Goal: Task Accomplishment & Management: Manage account settings

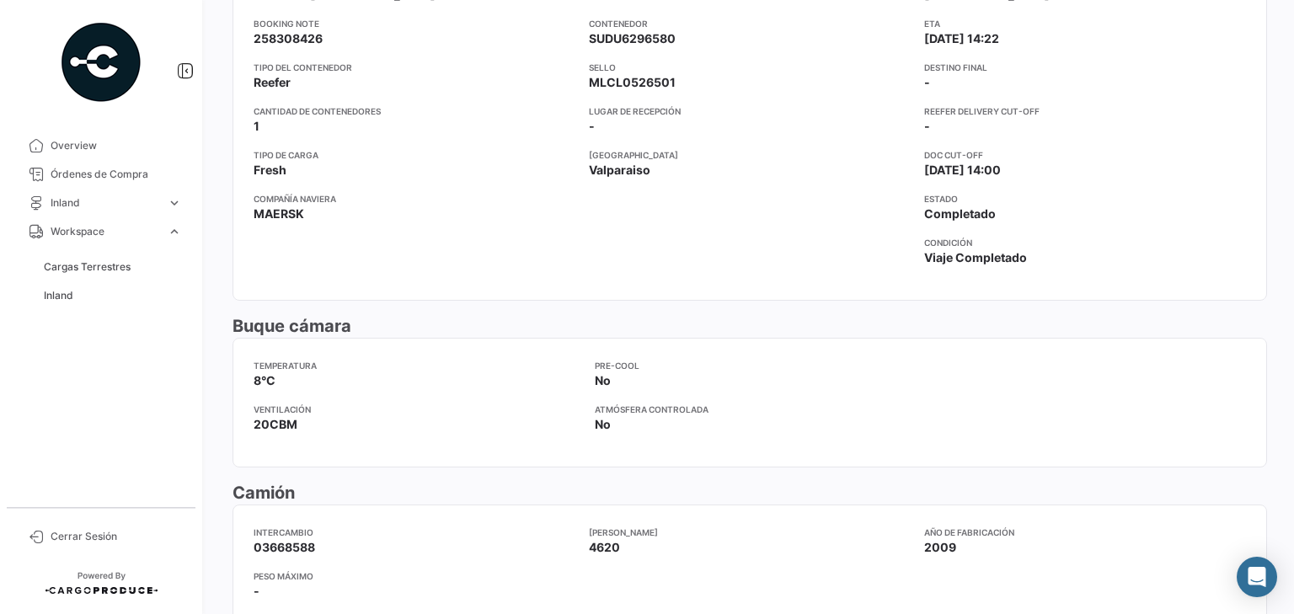
scroll to position [337, 0]
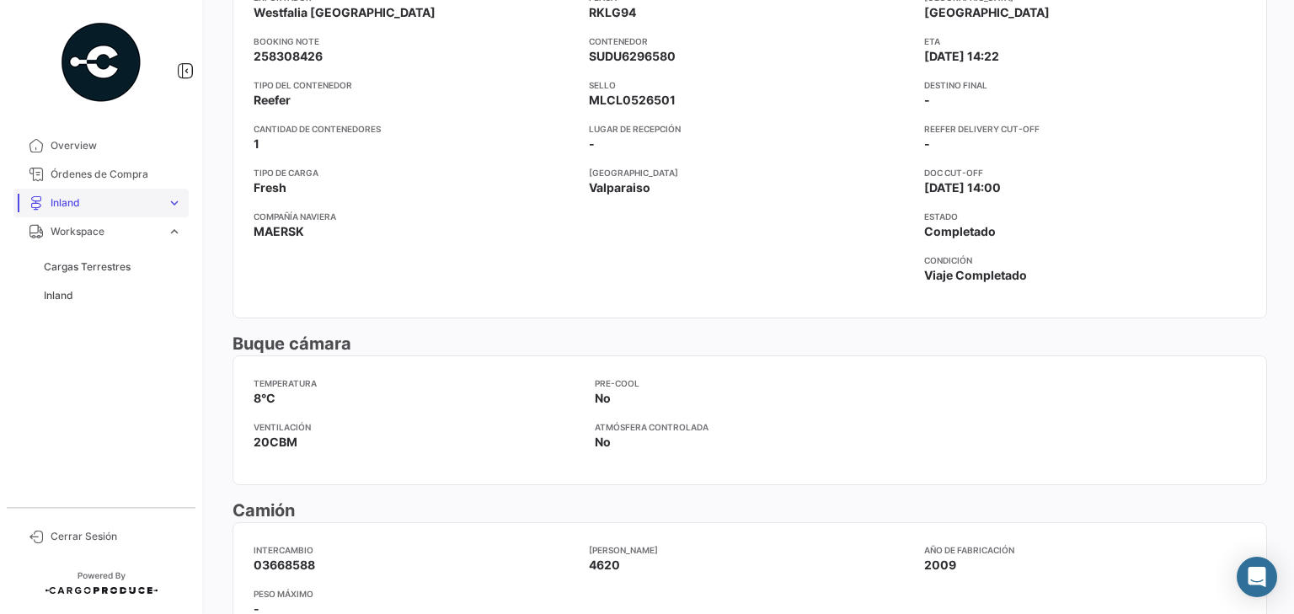
click at [150, 203] on span "Inland" at bounding box center [106, 202] width 110 height 15
click at [81, 235] on span "Cargas Inland" at bounding box center [77, 238] width 67 height 15
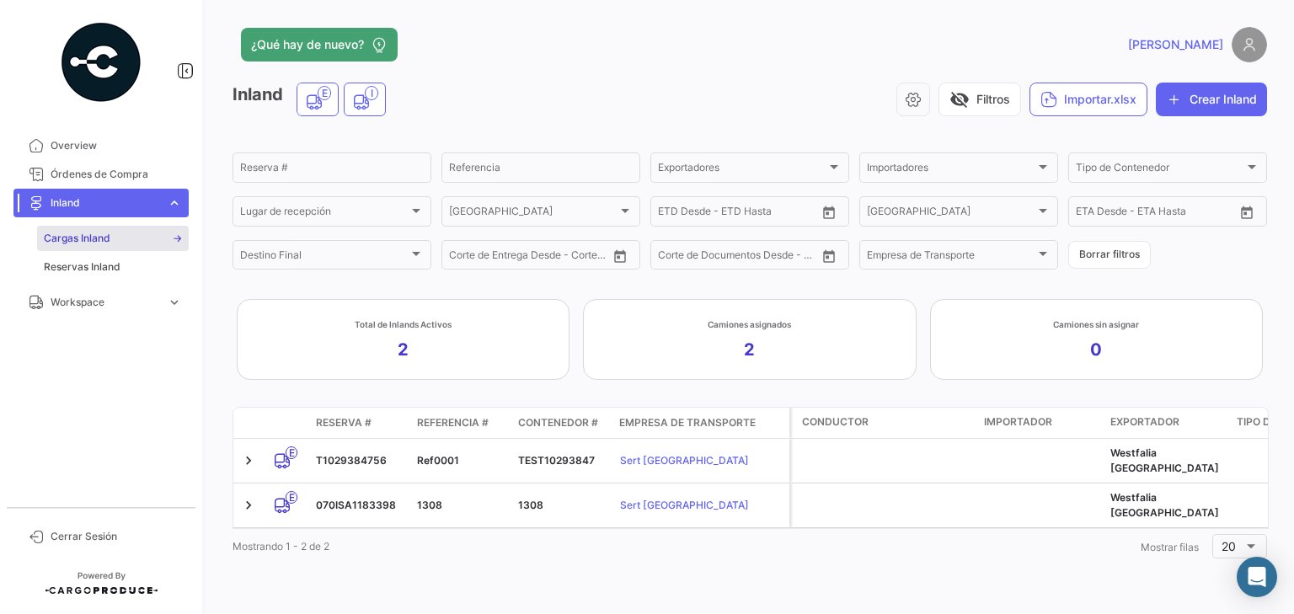
click at [140, 199] on span "Inland" at bounding box center [106, 202] width 110 height 15
click at [118, 227] on span "Workspace" at bounding box center [106, 231] width 110 height 15
click at [124, 209] on span "Inland" at bounding box center [106, 202] width 110 height 15
click at [115, 299] on span "Workspace" at bounding box center [106, 302] width 110 height 15
click at [77, 234] on span "Workspace" at bounding box center [106, 231] width 110 height 15
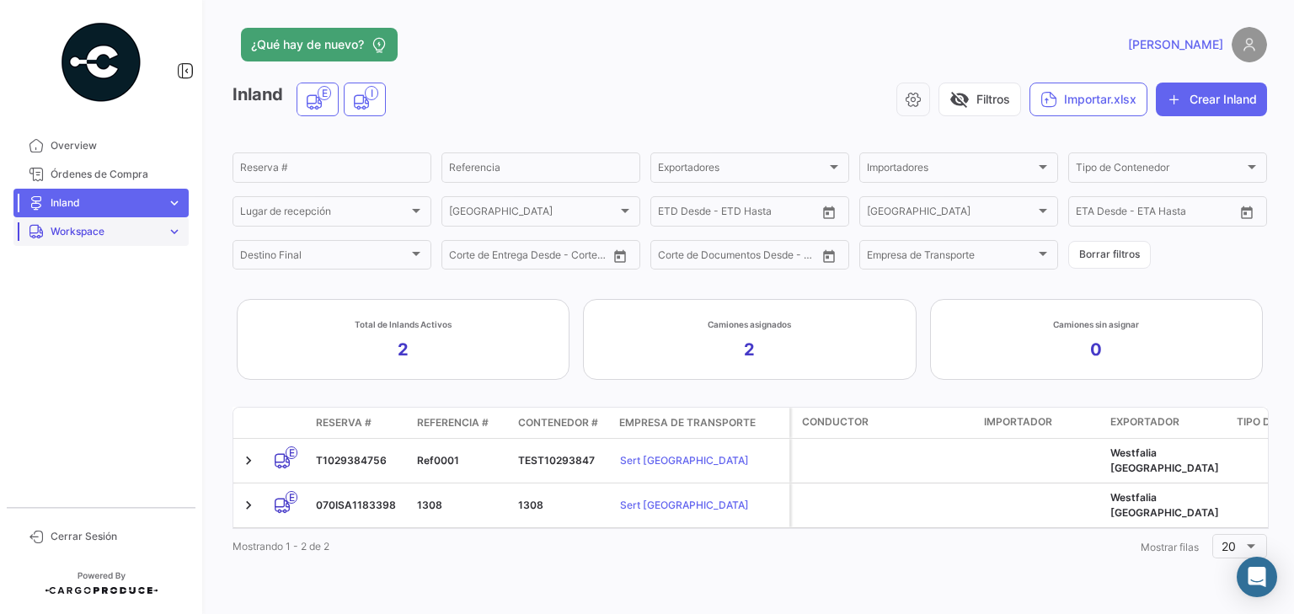
click at [82, 235] on span "Workspace" at bounding box center [106, 231] width 110 height 15
click at [63, 295] on span "Inland" at bounding box center [58, 295] width 29 height 15
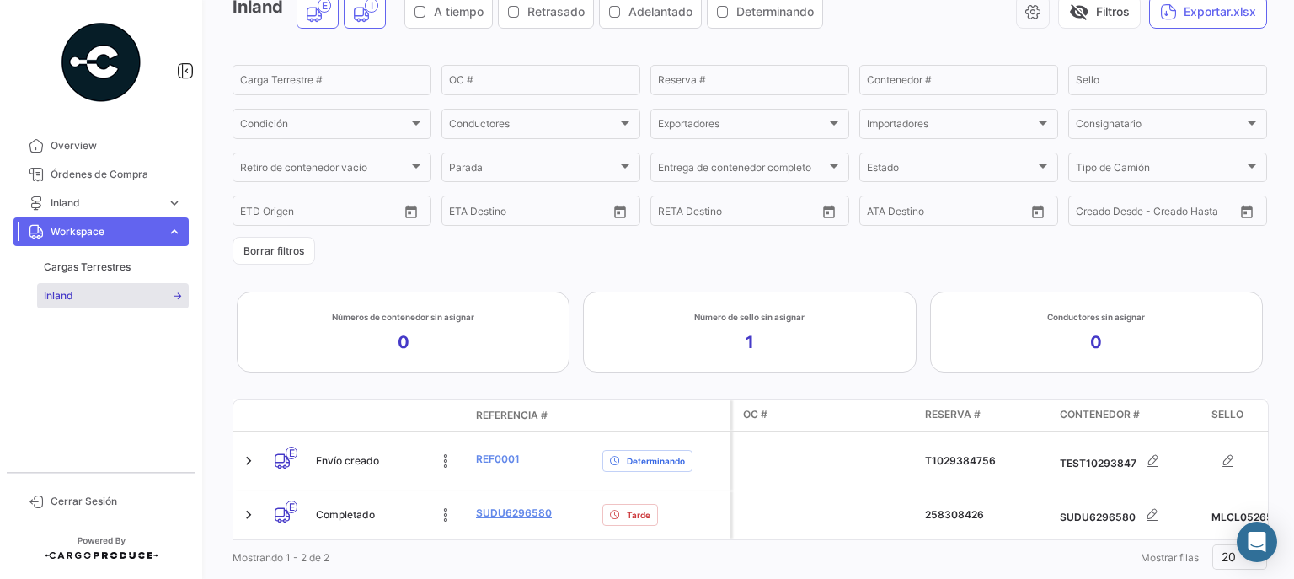
scroll to position [132, 0]
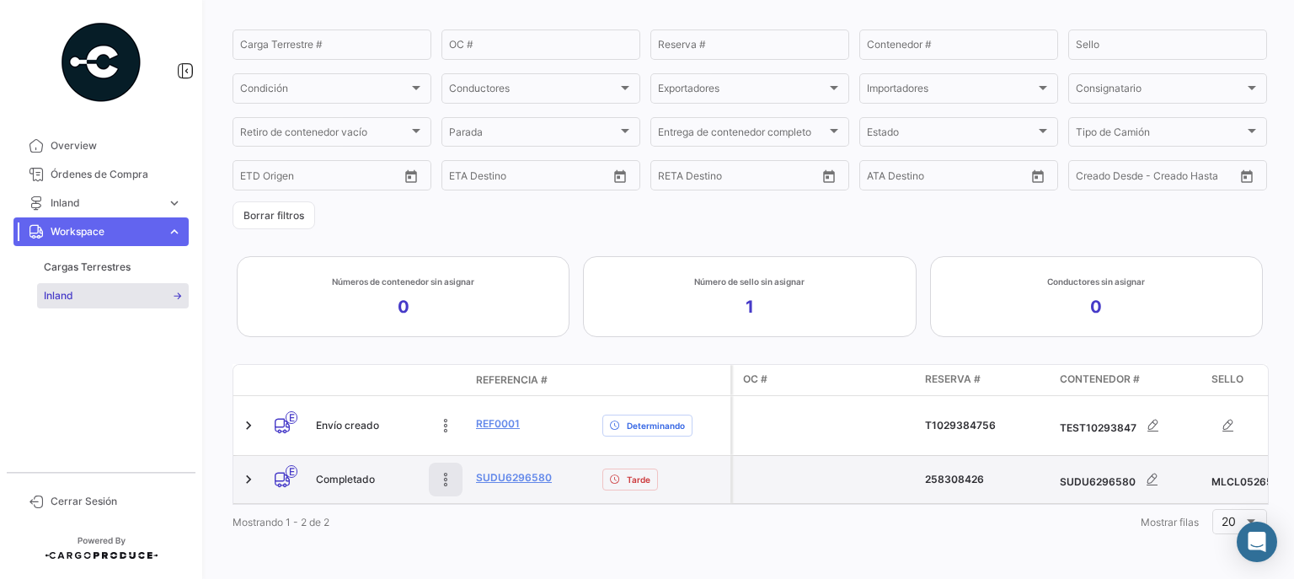
click at [447, 472] on icon at bounding box center [445, 479] width 17 height 17
click at [502, 470] on link "SUDU6296580" at bounding box center [514, 477] width 76 height 15
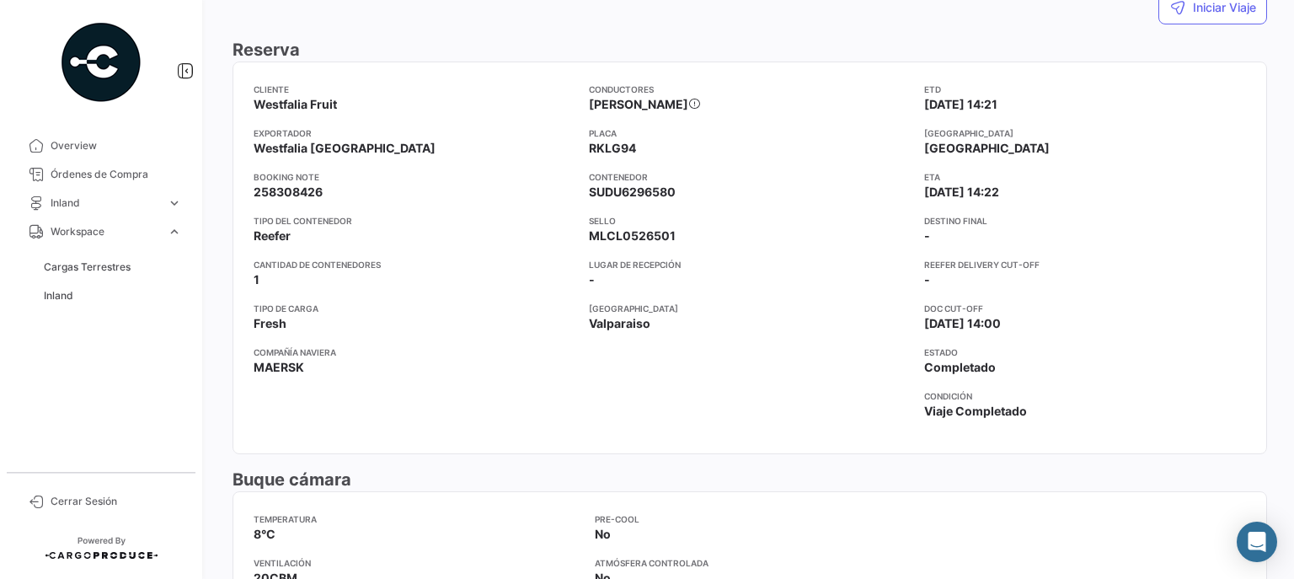
scroll to position [202, 0]
drag, startPoint x: 590, startPoint y: 190, endPoint x: 678, endPoint y: 187, distance: 88.5
click at [678, 187] on app-card-info-label "Contenedor SUDU6296580" at bounding box center [750, 184] width 322 height 30
drag, startPoint x: 589, startPoint y: 233, endPoint x: 685, endPoint y: 236, distance: 96.1
click at [685, 236] on app-card-info-label "Sello MLCL0526501" at bounding box center [750, 228] width 322 height 30
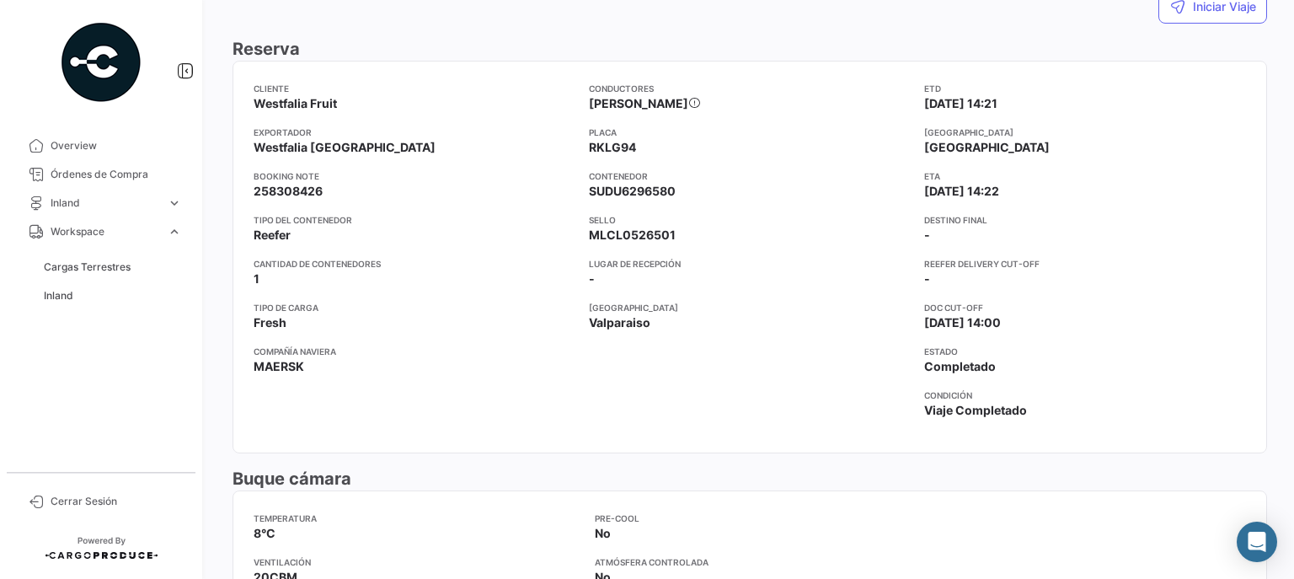
drag, startPoint x: 586, startPoint y: 144, endPoint x: 637, endPoint y: 148, distance: 50.7
click at [637, 148] on app-card-info-label "Placa RKLG94" at bounding box center [750, 141] width 322 height 30
drag, startPoint x: 588, startPoint y: 101, endPoint x: 708, endPoint y: 96, distance: 119.8
click at [700, 96] on span "[PERSON_NAME]" at bounding box center [644, 103] width 111 height 17
drag, startPoint x: 283, startPoint y: 324, endPoint x: 293, endPoint y: 323, distance: 10.1
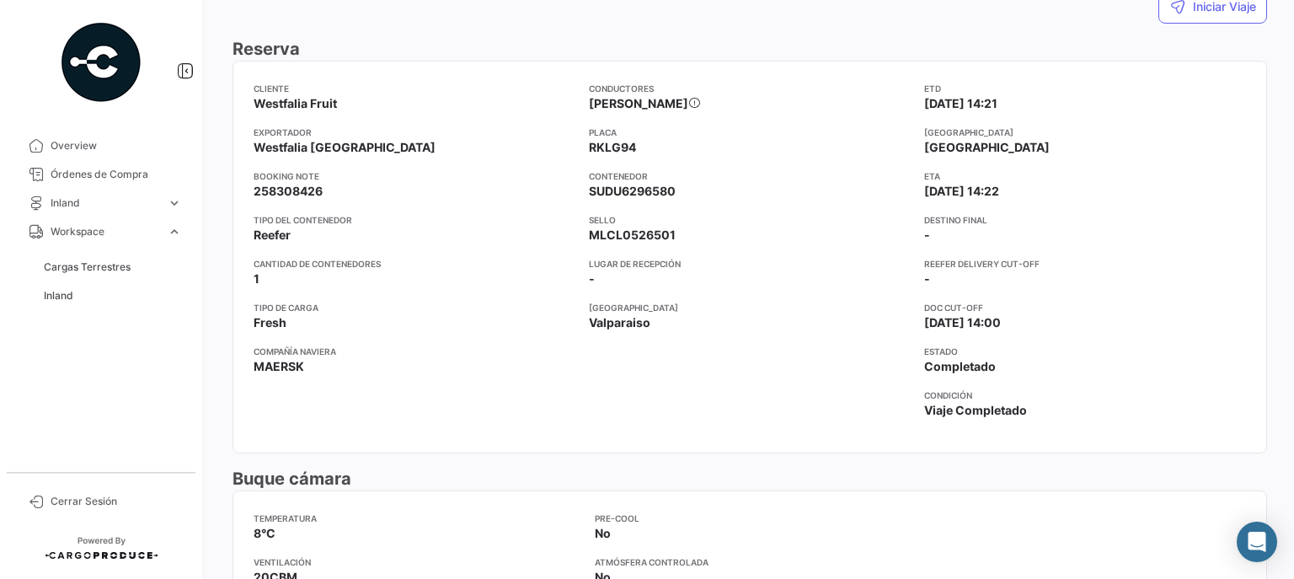
click at [293, 323] on app-card-info-label "Tipo de carga Fresh" at bounding box center [415, 316] width 322 height 30
drag, startPoint x: 256, startPoint y: 189, endPoint x: 371, endPoint y: 185, distance: 114.6
click at [371, 185] on app-card-info-value "258308426" at bounding box center [415, 191] width 322 height 17
drag, startPoint x: 253, startPoint y: 233, endPoint x: 290, endPoint y: 240, distance: 37.8
click at [290, 240] on mat-card "Cliente Westfalia Fruit Exportador Westfalia Chile Booking Note 258308426 Tipo …" at bounding box center [750, 257] width 1035 height 393
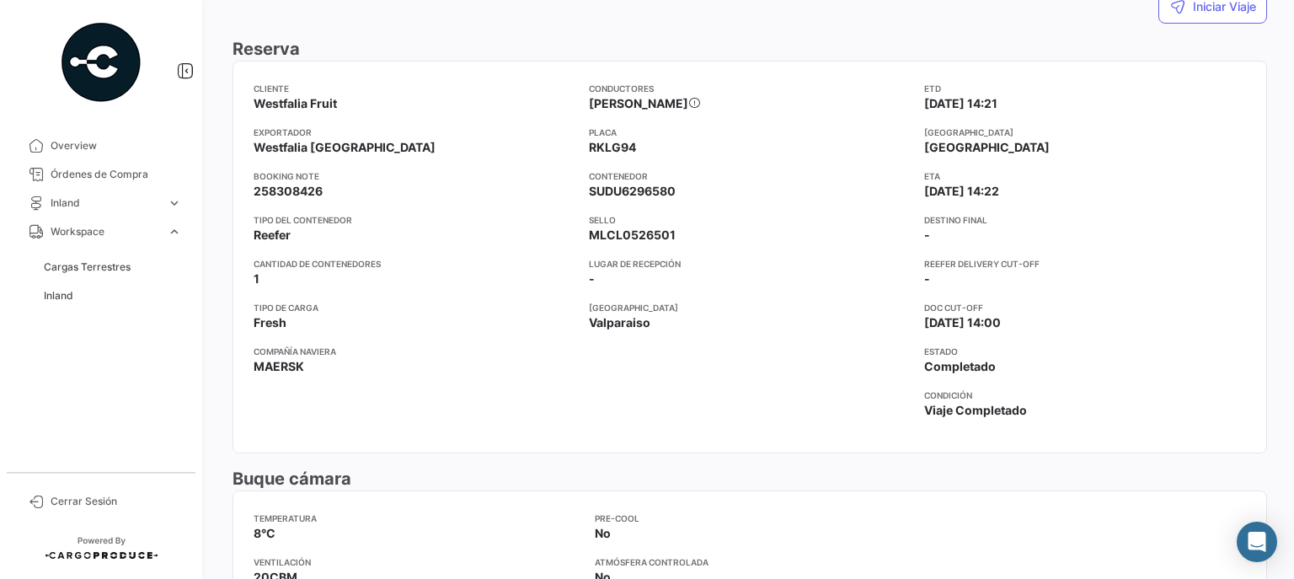
drag, startPoint x: 910, startPoint y: 79, endPoint x: 1052, endPoint y: 113, distance: 146.3
click at [1052, 113] on mat-card "Cliente Westfalia Fruit Exportador Westfalia Chile Booking Note 258308426 Tipo …" at bounding box center [750, 257] width 1035 height 393
click at [1068, 110] on app-card-info-label "ETD [DATE] 14:21" at bounding box center [1085, 97] width 322 height 30
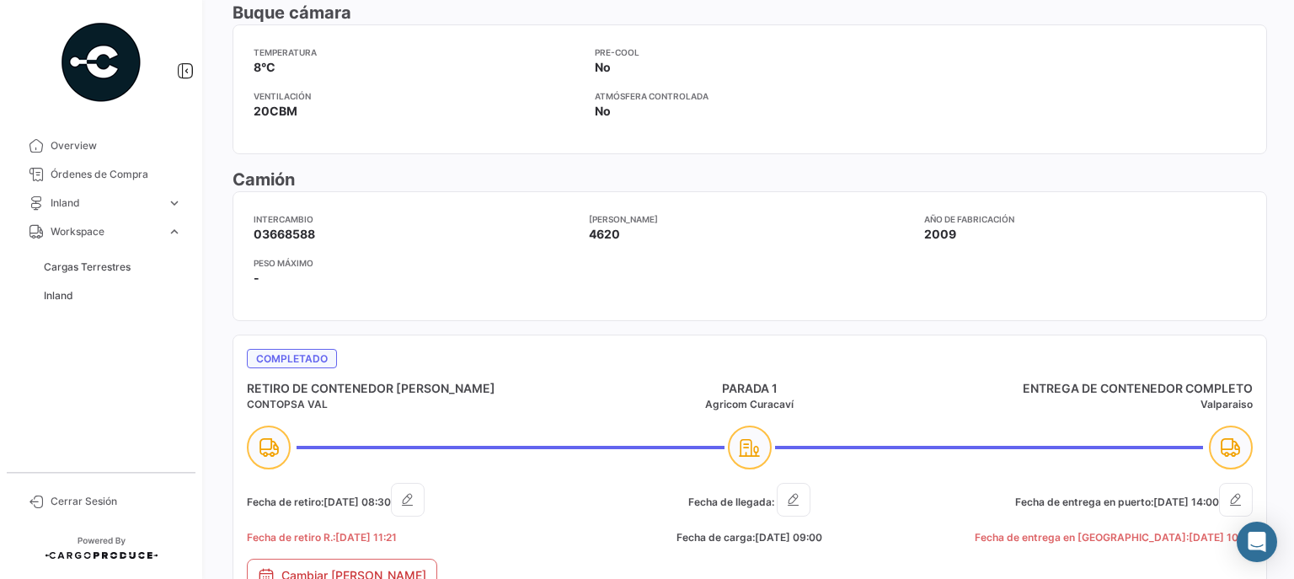
scroll to position [674, 0]
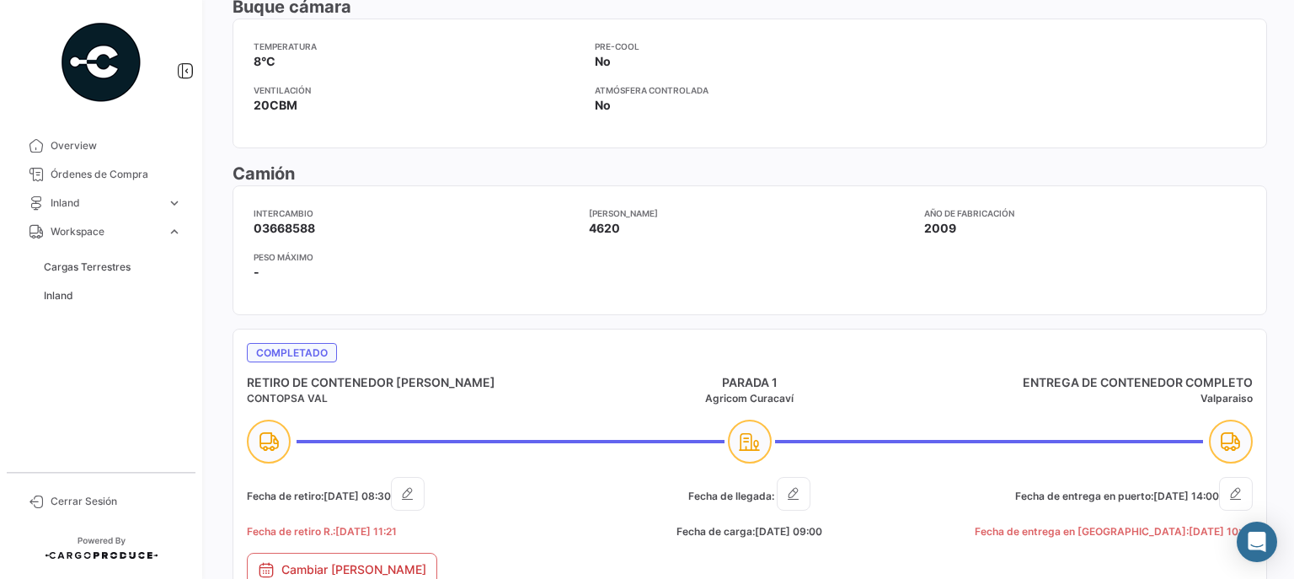
drag, startPoint x: 253, startPoint y: 228, endPoint x: 328, endPoint y: 229, distance: 75.0
click at [328, 229] on mat-card "Intercambio 03668588 Peso máximo - Tara 4620 Año de fabricación 2009" at bounding box center [750, 250] width 1035 height 130
drag, startPoint x: 584, startPoint y: 225, endPoint x: 703, endPoint y: 238, distance: 119.5
click at [649, 229] on div "Intercambio 03668588 Peso máximo - Tara 4620 Año de fabricación 2009" at bounding box center [750, 250] width 993 height 88
drag, startPoint x: 917, startPoint y: 231, endPoint x: 989, endPoint y: 233, distance: 72.5
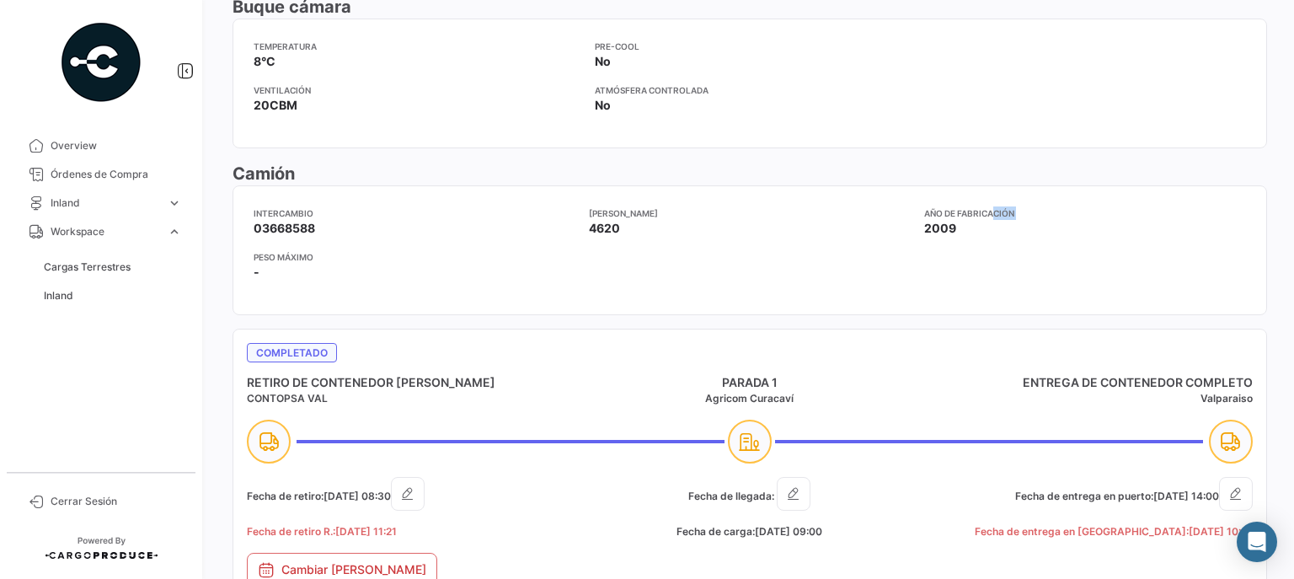
click at [989, 233] on div "Intercambio 03668588 Peso máximo - Tara 4620 Año de fabricación 2009" at bounding box center [750, 250] width 993 height 88
drag, startPoint x: 247, startPoint y: 251, endPoint x: 333, endPoint y: 253, distance: 86.0
click at [333, 253] on mat-card "Intercambio 03668588 Peso máximo - Tara 4620 Año de fabricación 2009" at bounding box center [750, 250] width 1035 height 130
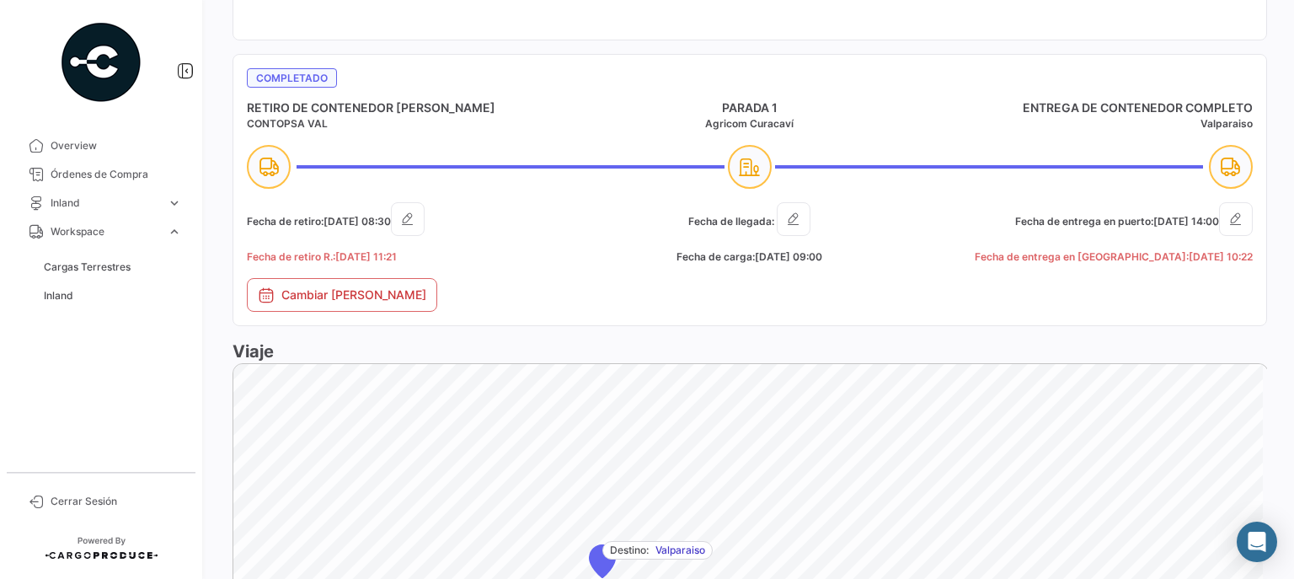
scroll to position [944, 0]
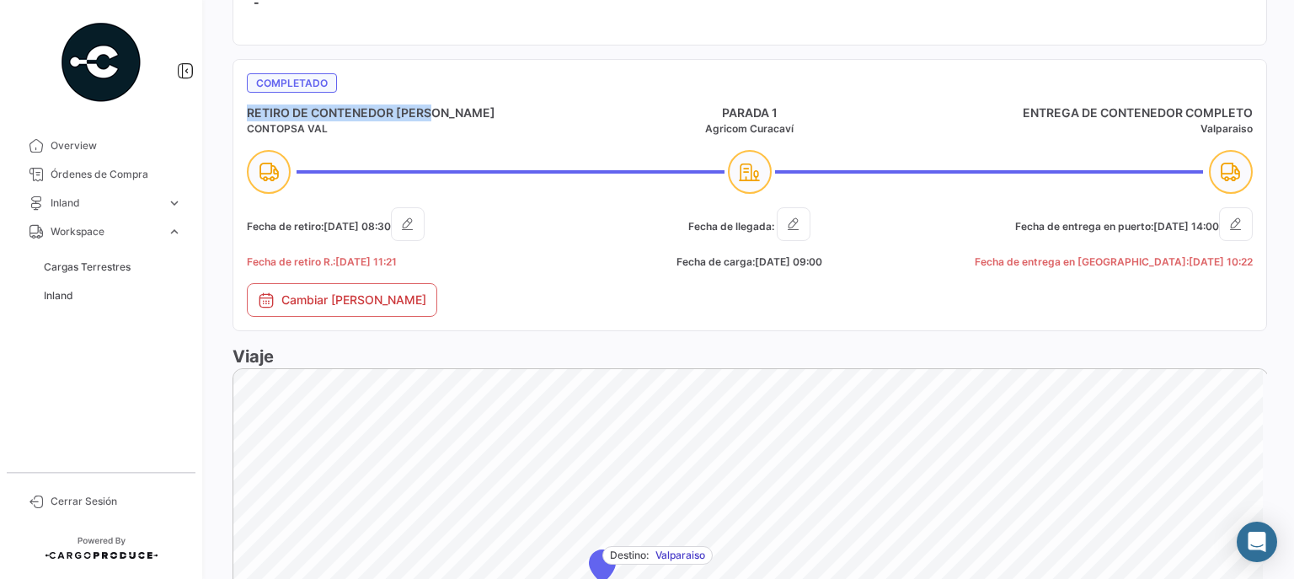
drag, startPoint x: 246, startPoint y: 111, endPoint x: 482, endPoint y: 99, distance: 236.3
click at [482, 99] on mat-card "Completado RETIRO DE CONTENEDOR VACÍO CONTOPSA [PERSON_NAME] 1 Agricom Curacaví…" at bounding box center [750, 195] width 1035 height 272
drag, startPoint x: 248, startPoint y: 125, endPoint x: 328, endPoint y: 120, distance: 80.2
click at [328, 121] on h5 "CONTOPSA VAL" at bounding box center [414, 128] width 335 height 15
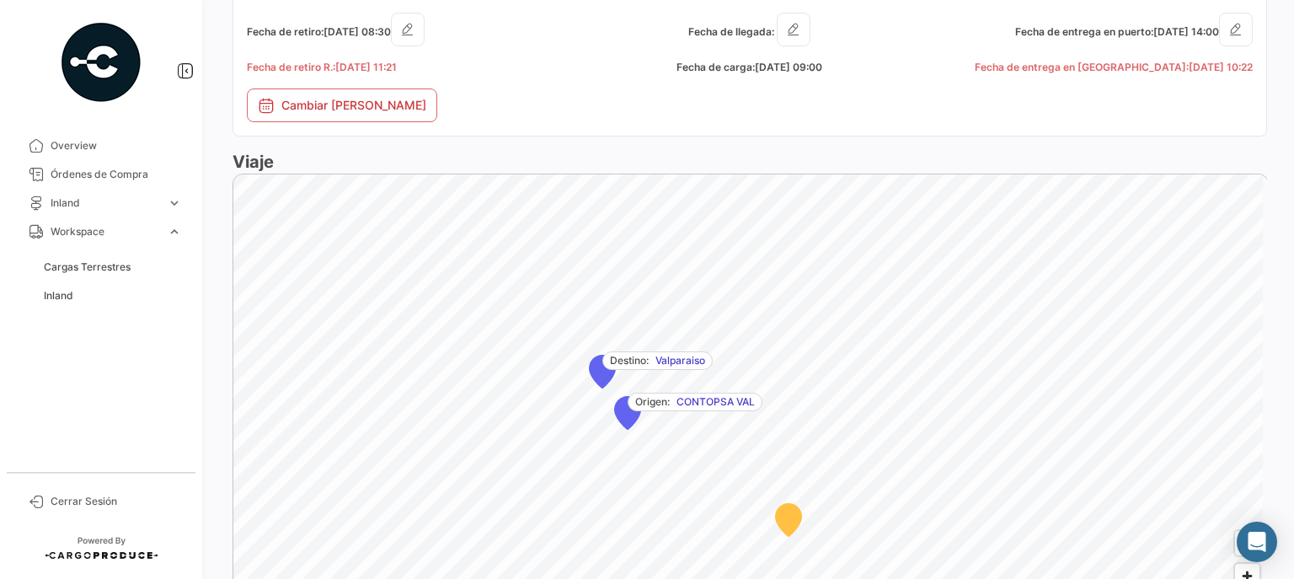
scroll to position [1146, 0]
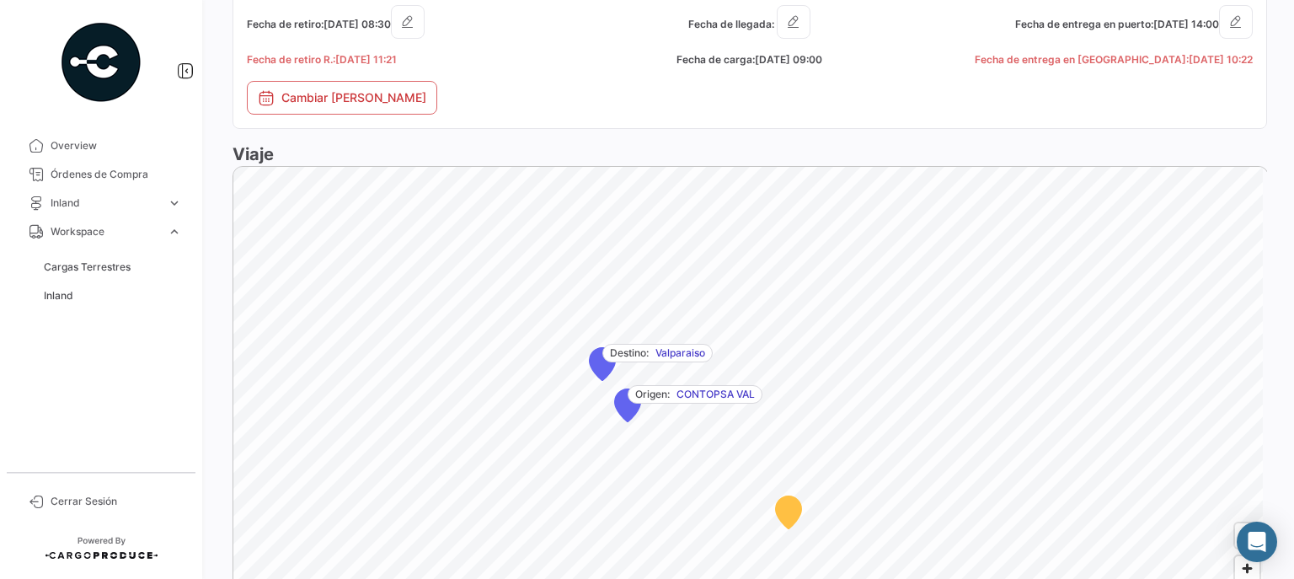
click at [627, 404] on icon "Map marker" at bounding box center [627, 405] width 25 height 33
click at [642, 397] on icon "Map marker" at bounding box center [643, 399] width 25 height 33
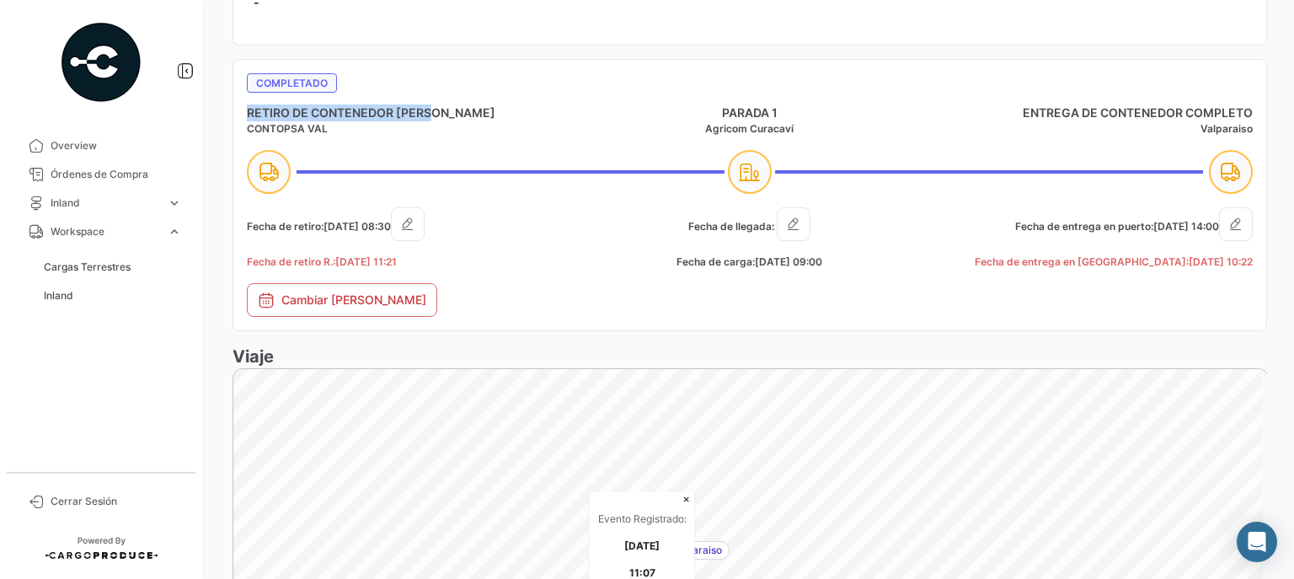
scroll to position [944, 0]
drag, startPoint x: 718, startPoint y: 108, endPoint x: 821, endPoint y: 101, distance: 103.0
click at [821, 104] on h4 "PARADA 1" at bounding box center [749, 112] width 335 height 17
drag, startPoint x: 704, startPoint y: 125, endPoint x: 796, endPoint y: 123, distance: 92.7
click at [796, 123] on h5 "Agricom Curacaví" at bounding box center [749, 128] width 335 height 15
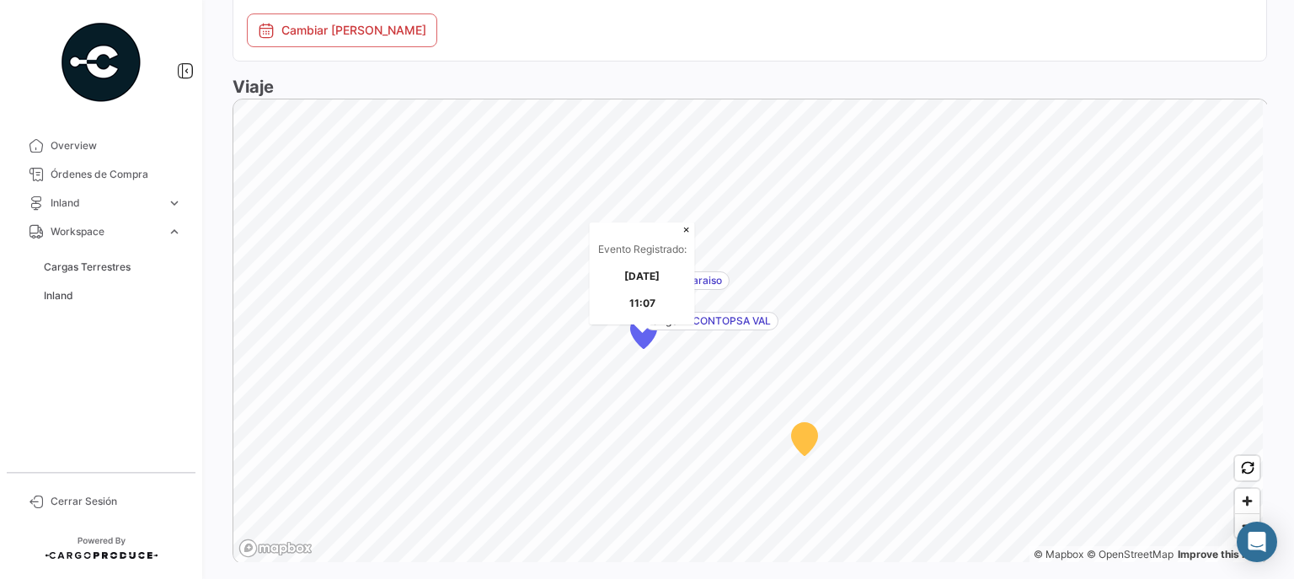
scroll to position [1281, 0]
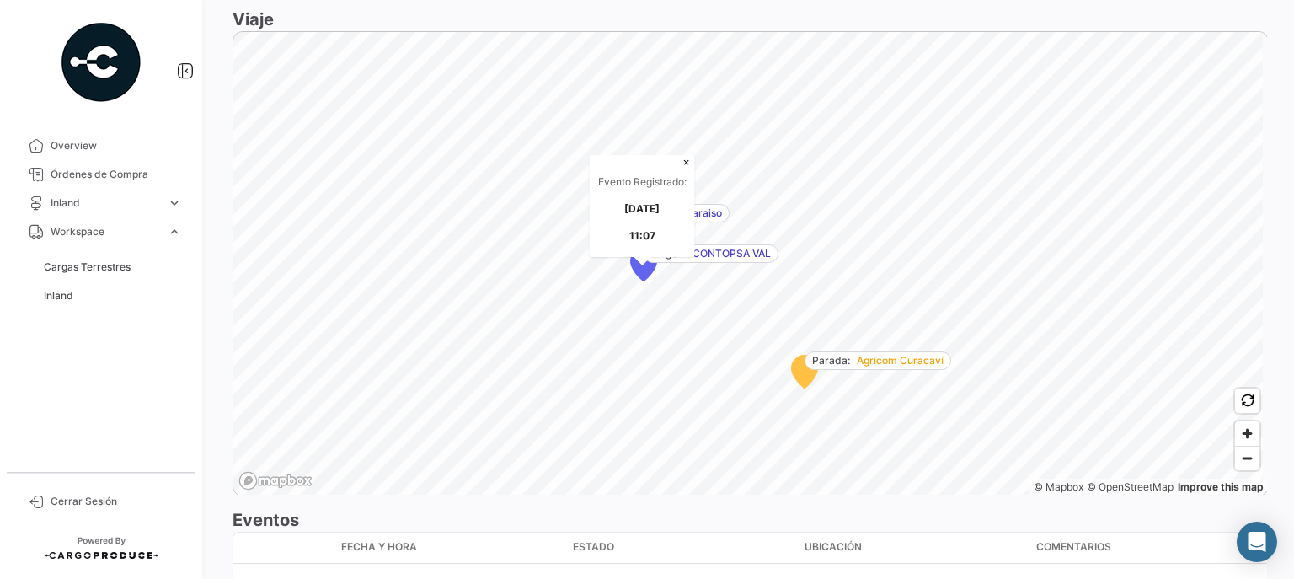
click at [806, 367] on icon "Map marker" at bounding box center [804, 372] width 25 height 33
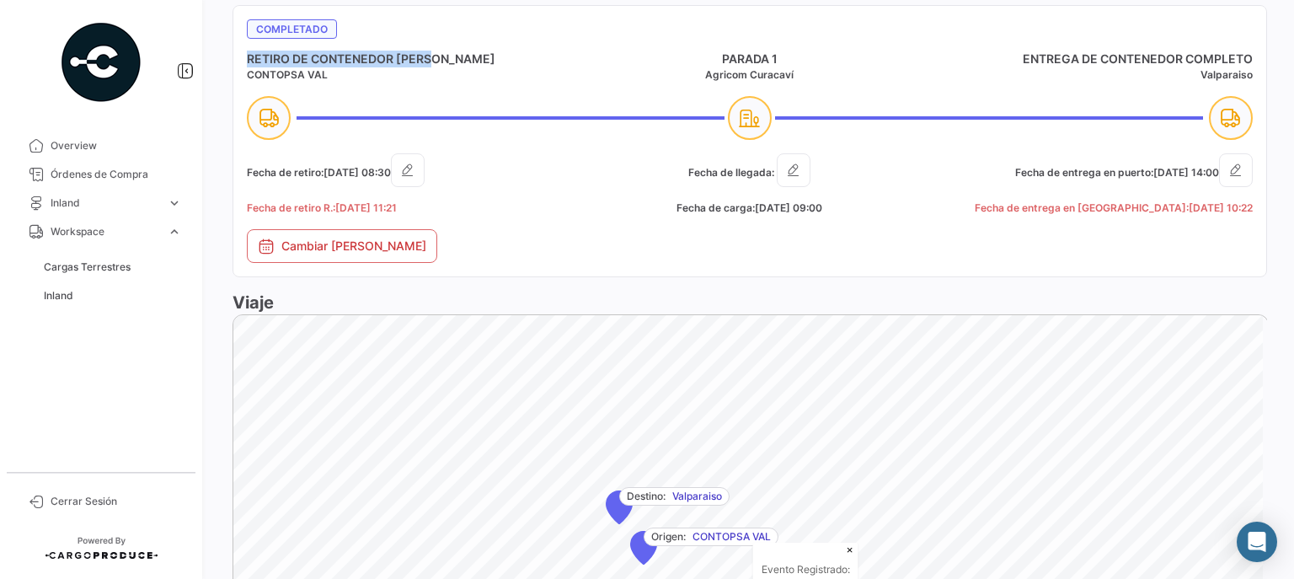
scroll to position [876, 0]
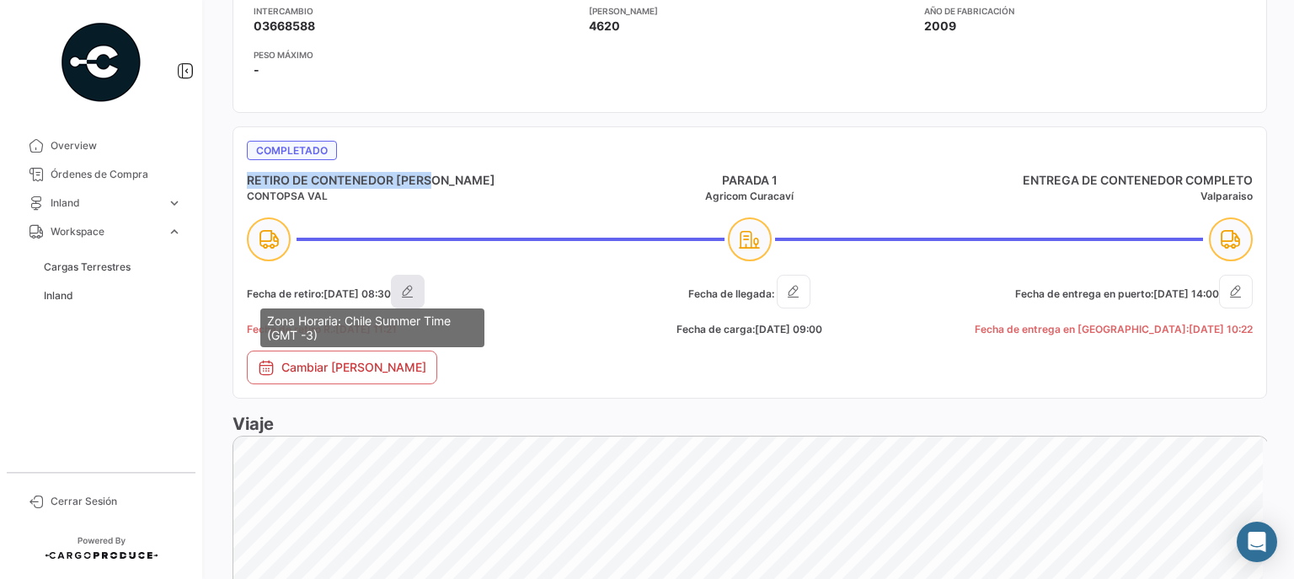
drag, startPoint x: 256, startPoint y: 287, endPoint x: 441, endPoint y: 290, distance: 184.6
click at [413, 289] on h5 "Fecha de retiro: [DATE] 08:30" at bounding box center [414, 292] width 335 height 34
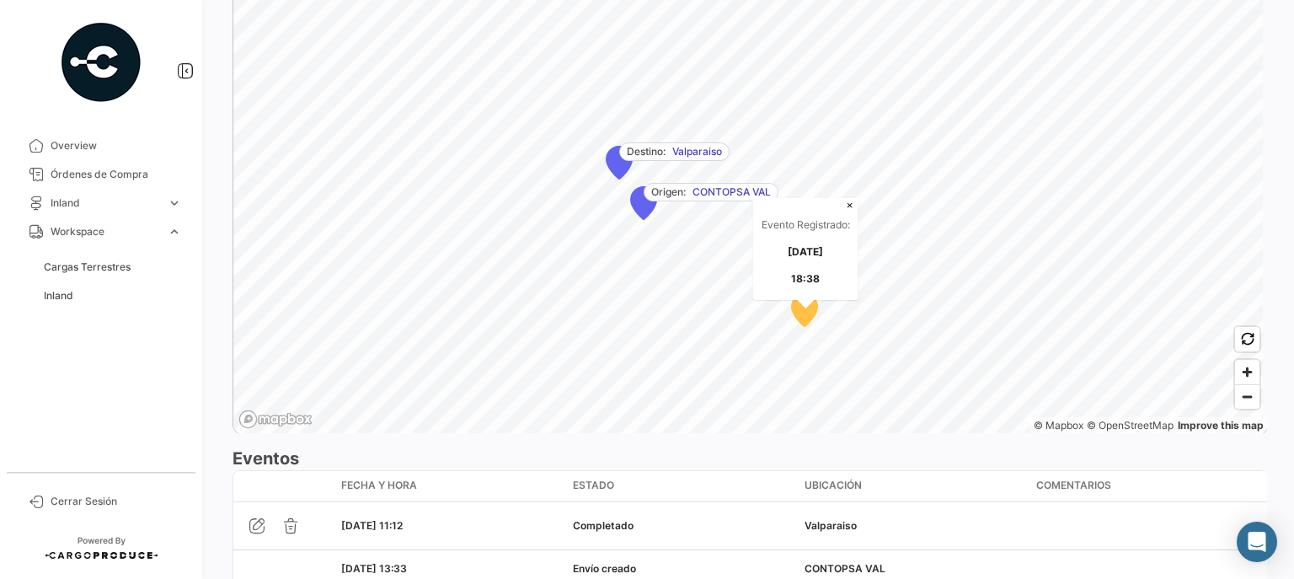
scroll to position [1348, 0]
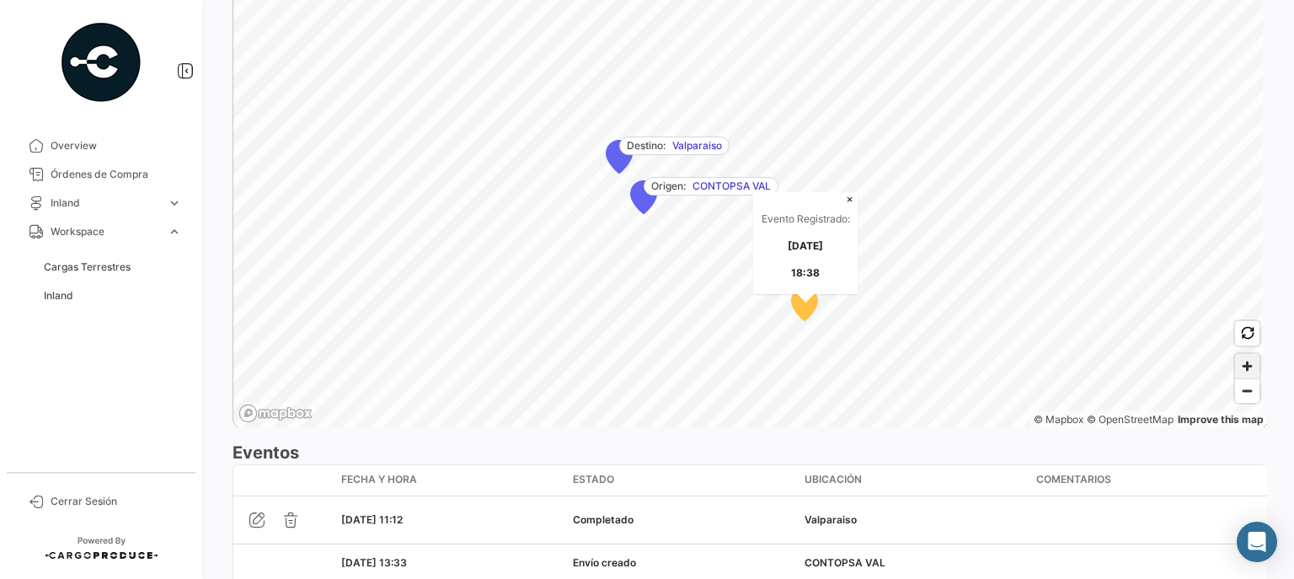
click at [1238, 361] on span "Zoom in" at bounding box center [1247, 366] width 24 height 24
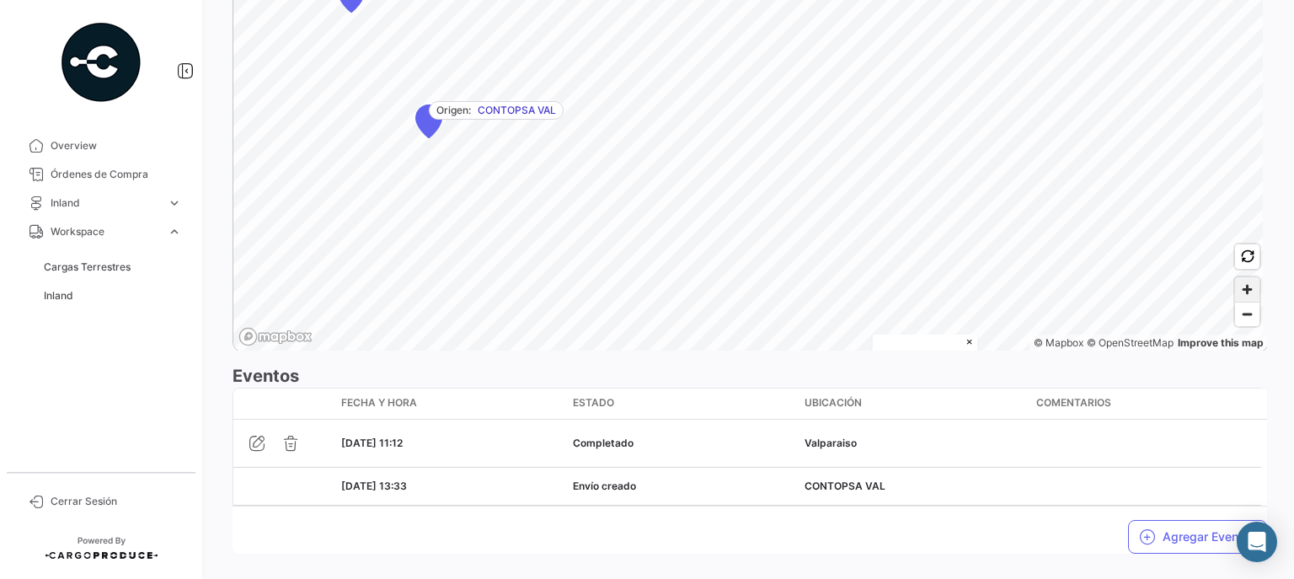
scroll to position [1449, 0]
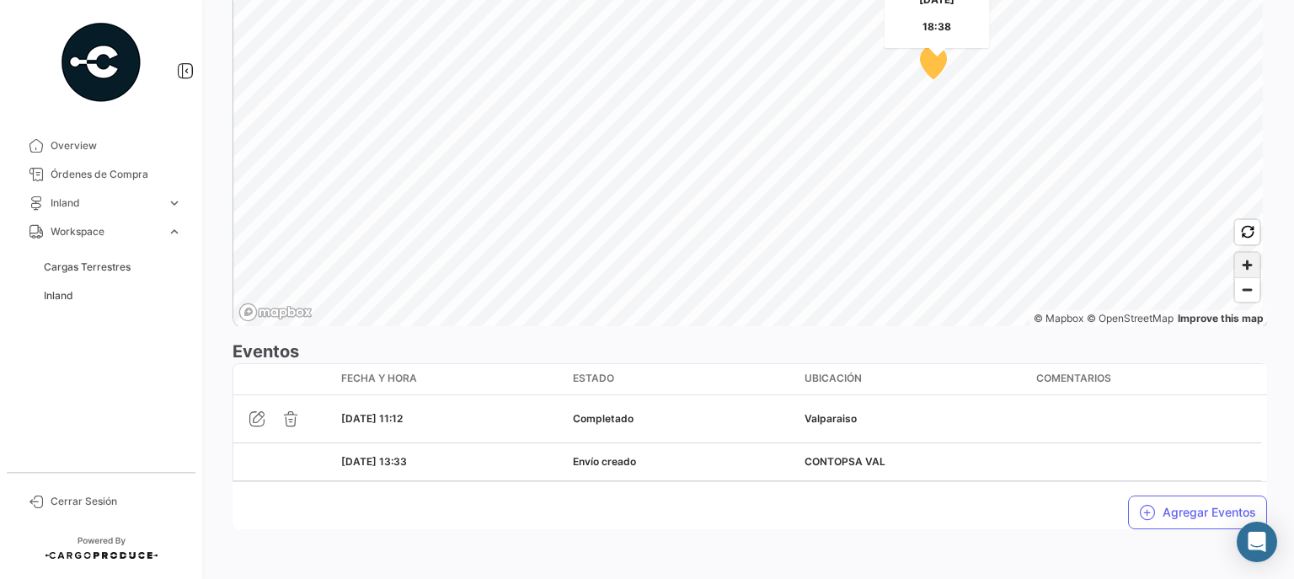
click at [1240, 265] on span "Zoom in" at bounding box center [1247, 265] width 24 height 24
click at [1238, 264] on span "Zoom in" at bounding box center [1247, 265] width 24 height 24
click at [1238, 263] on span "Zoom in" at bounding box center [1247, 265] width 24 height 24
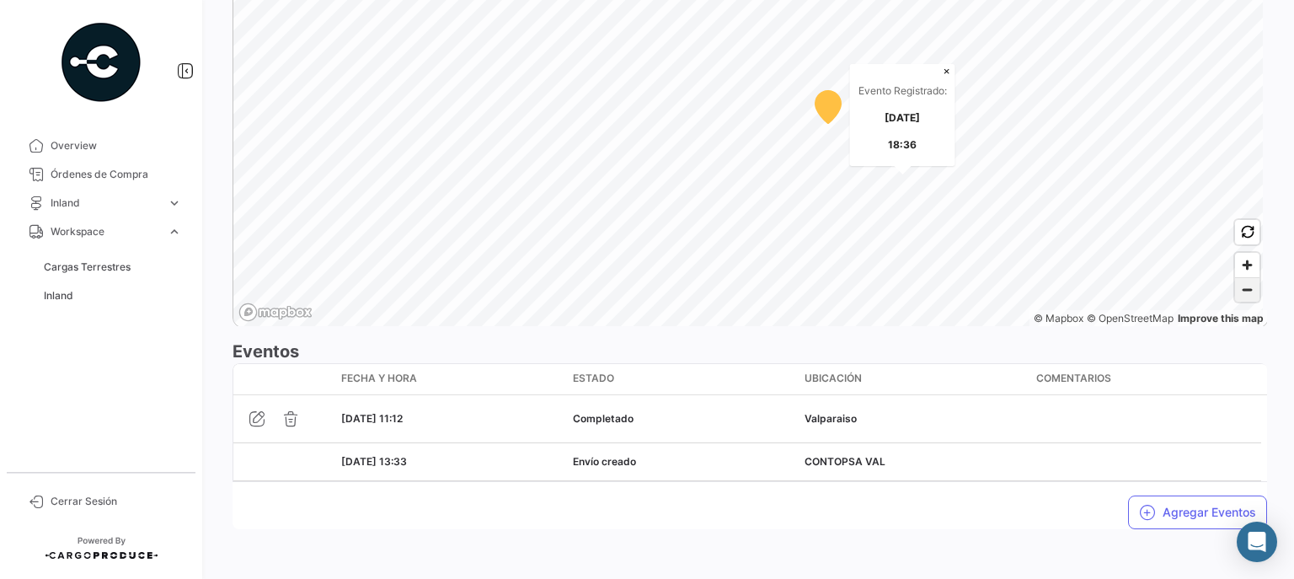
click at [1240, 292] on span "Zoom out" at bounding box center [1247, 290] width 24 height 24
click at [1239, 293] on span "Zoom out" at bounding box center [1247, 290] width 24 height 24
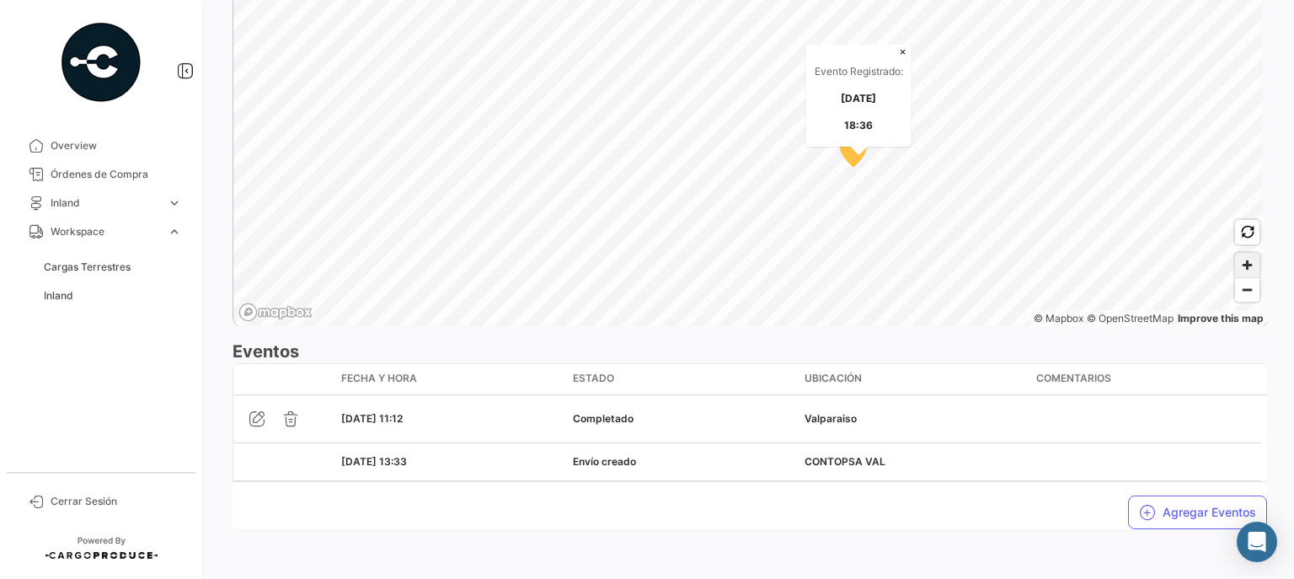
click at [1244, 260] on span "Zoom in" at bounding box center [1247, 265] width 24 height 24
click at [1241, 287] on span "Zoom out" at bounding box center [1247, 290] width 24 height 24
click at [1243, 263] on span "Zoom in" at bounding box center [1247, 265] width 24 height 24
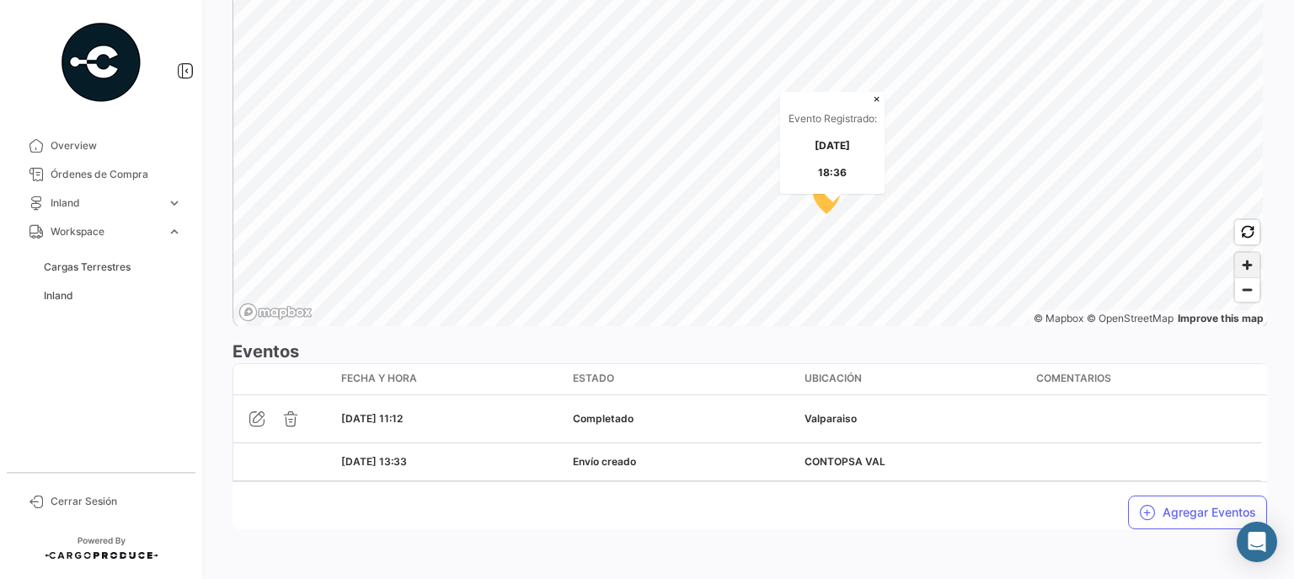
click at [1243, 263] on span "Zoom in" at bounding box center [1247, 265] width 24 height 24
click at [1242, 265] on span "Zoom in" at bounding box center [1247, 265] width 24 height 24
click at [1237, 257] on span "Zoom in" at bounding box center [1247, 265] width 24 height 24
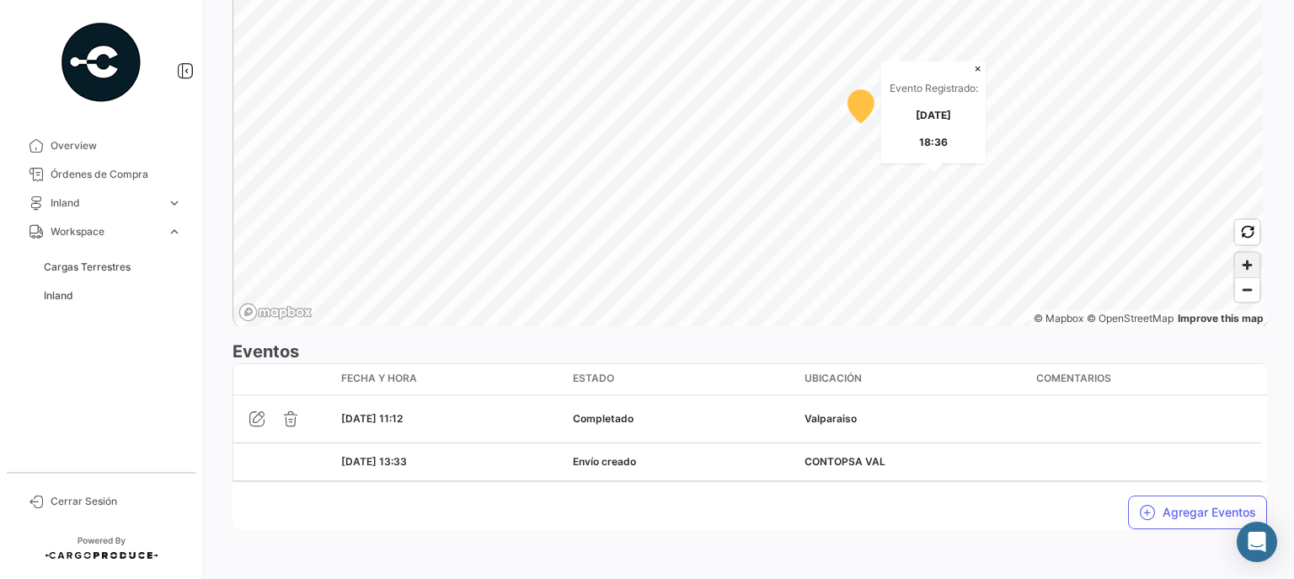
click at [1237, 257] on span "Zoom in" at bounding box center [1247, 265] width 24 height 24
click at [1245, 263] on span "Zoom in" at bounding box center [1247, 265] width 24 height 24
click at [1244, 263] on span "Zoom in" at bounding box center [1247, 265] width 24 height 24
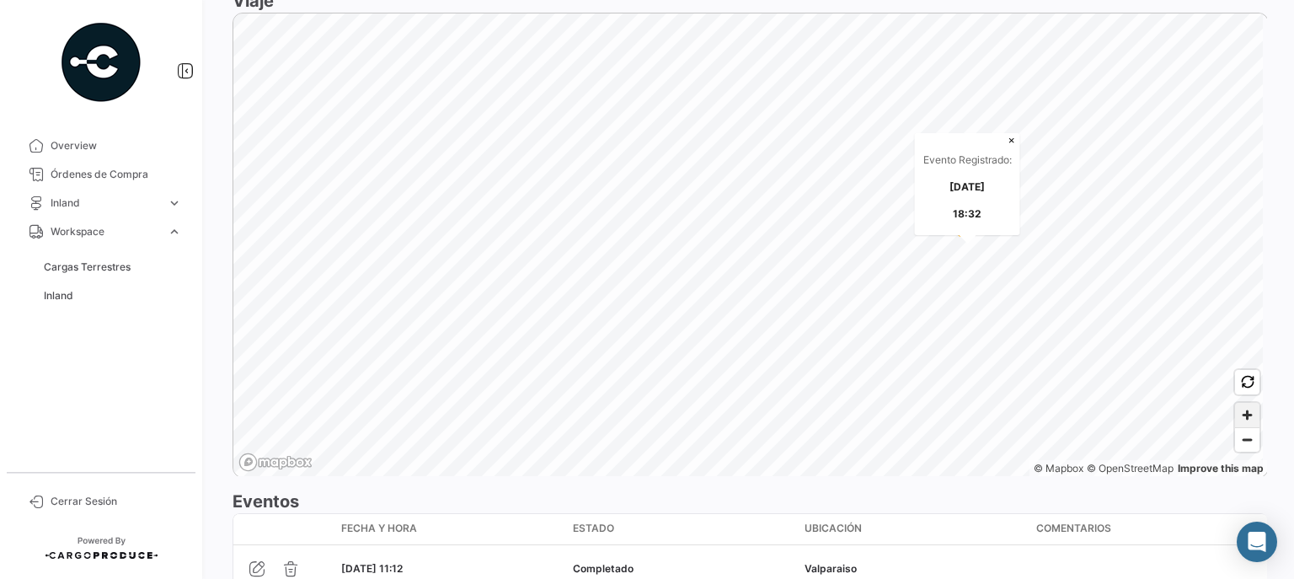
scroll to position [1349, 0]
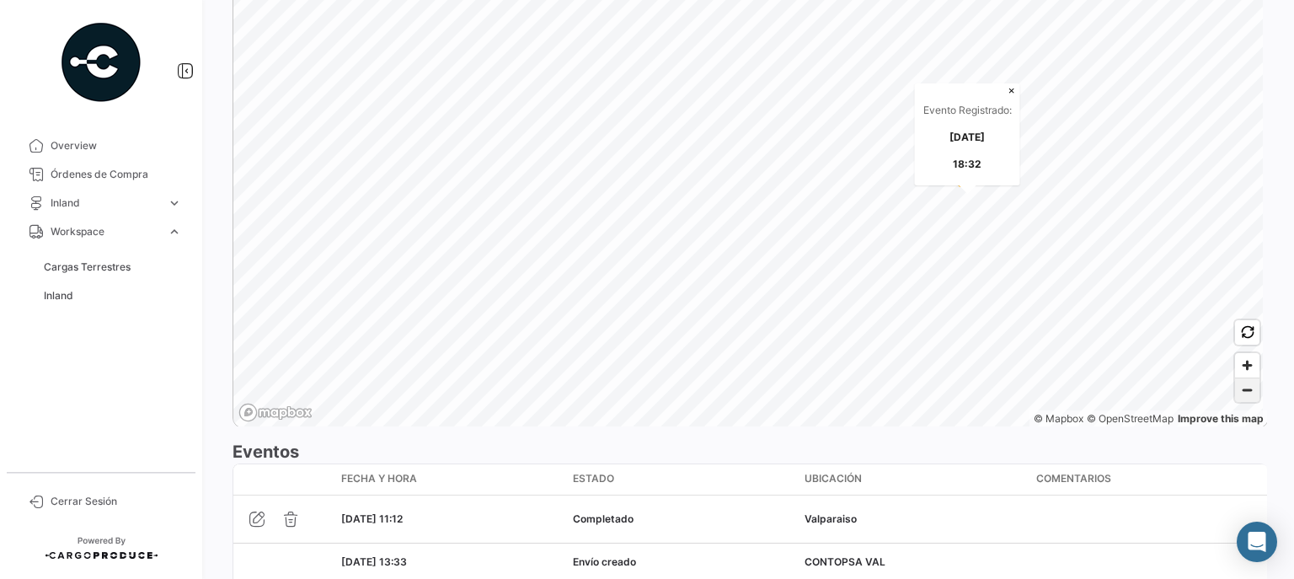
click at [1247, 390] on span "Zoom out" at bounding box center [1247, 390] width 24 height 24
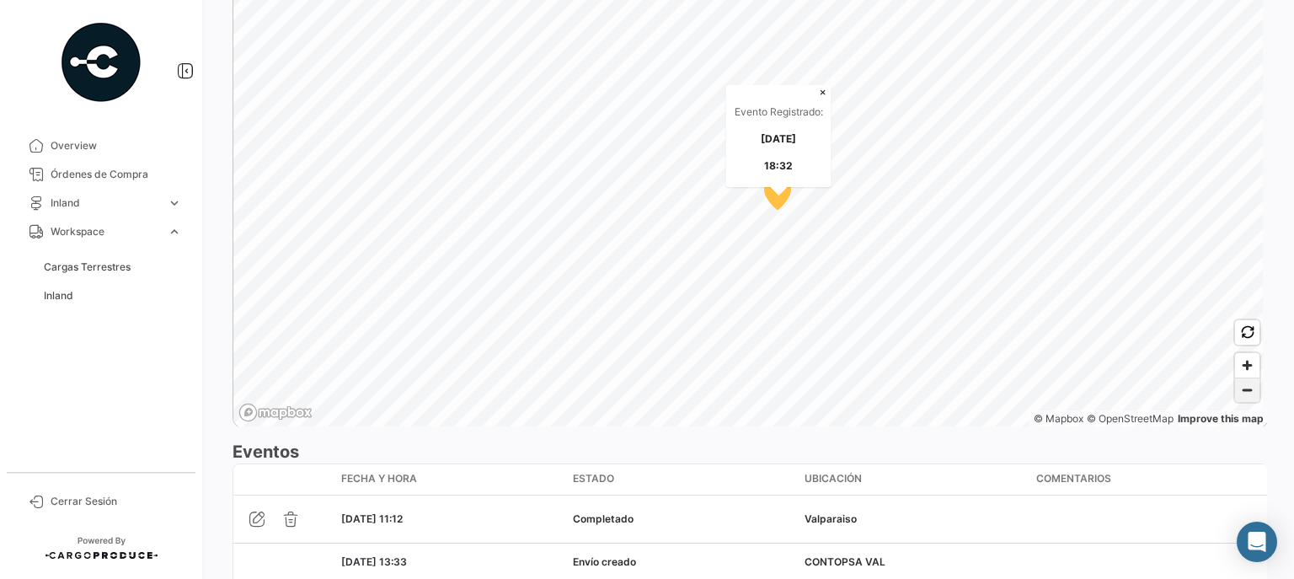
click at [1247, 390] on span "Zoom out" at bounding box center [1247, 390] width 24 height 24
click at [1243, 388] on span "Zoom out" at bounding box center [1247, 390] width 24 height 24
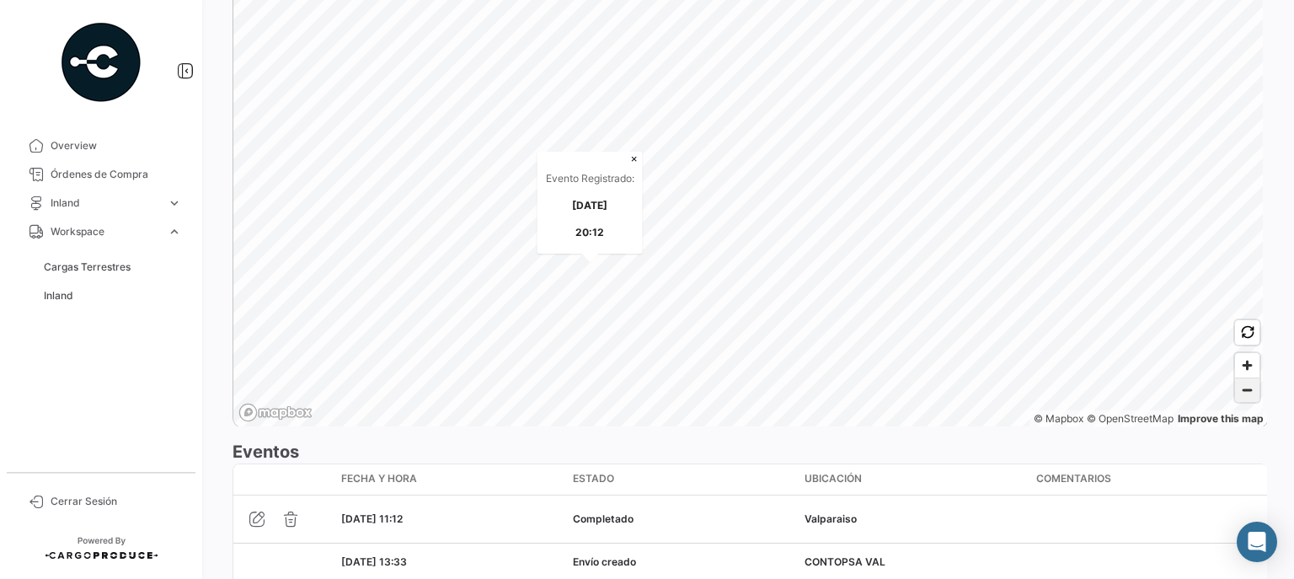
click at [1243, 388] on span "Zoom out" at bounding box center [1247, 390] width 24 height 24
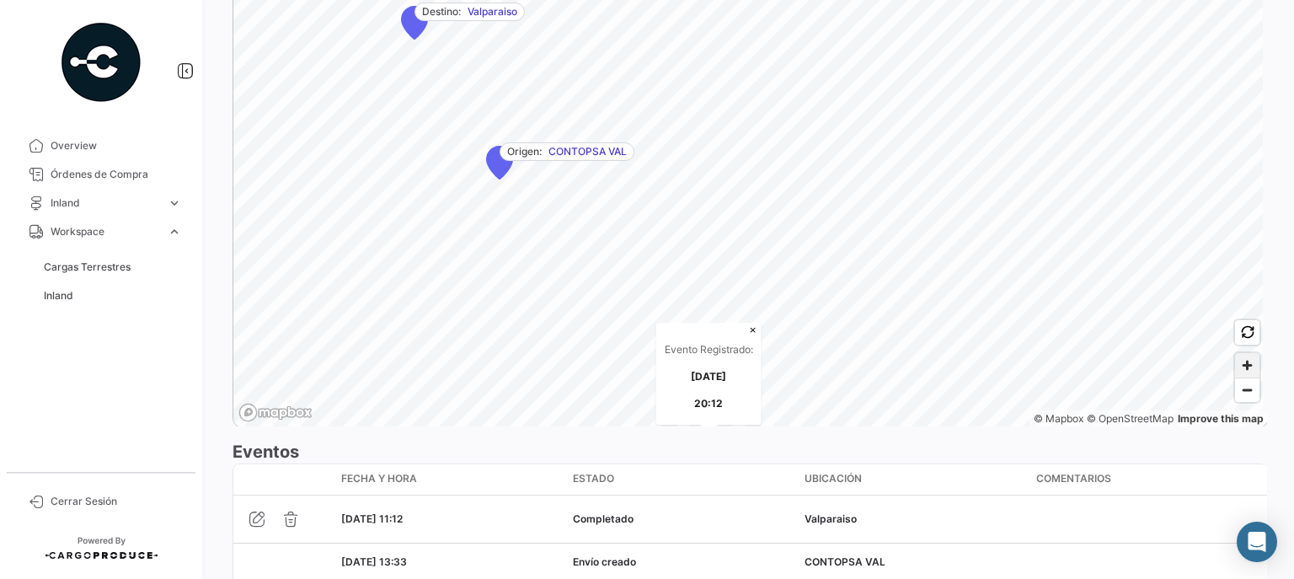
click at [1240, 361] on span "Zoom in" at bounding box center [1247, 365] width 24 height 24
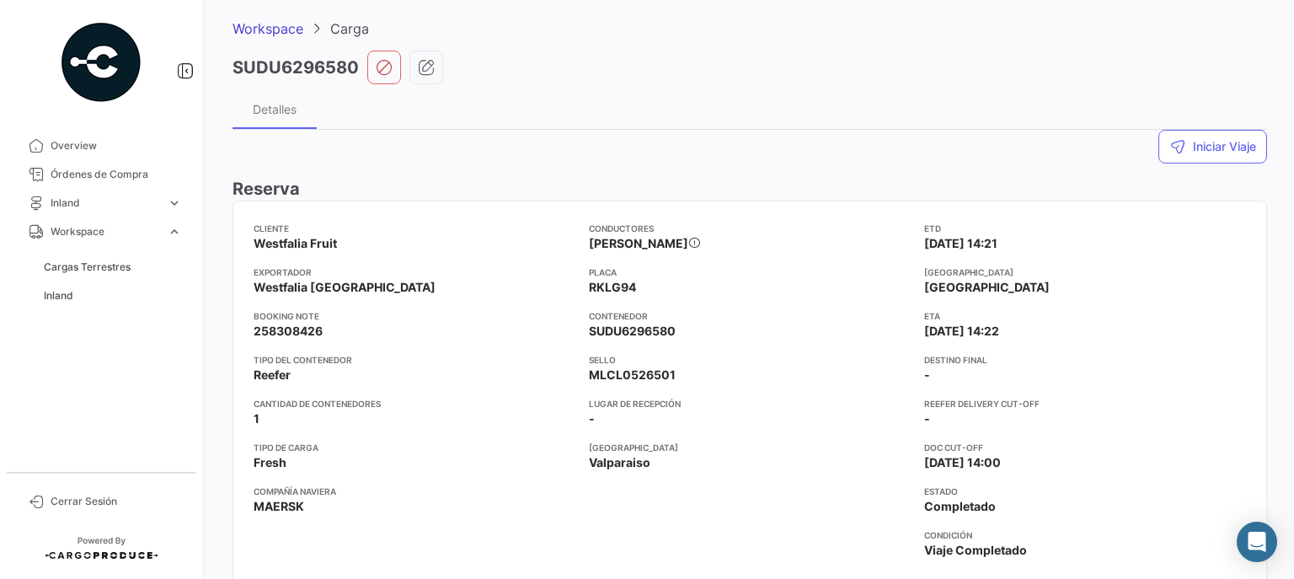
scroll to position [68, 0]
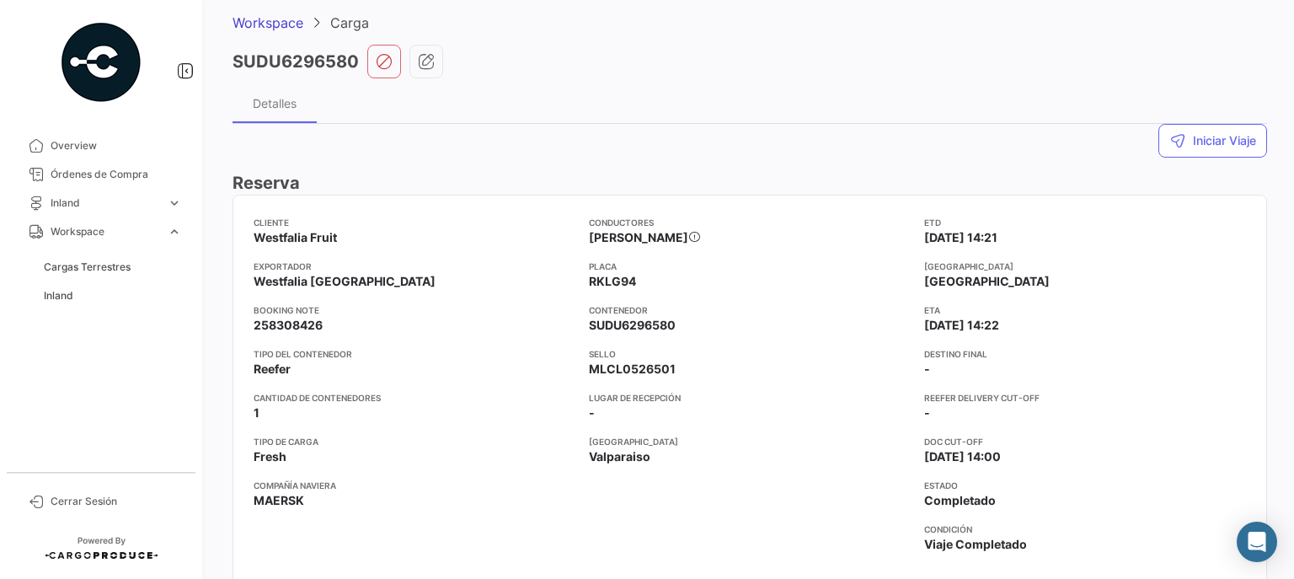
drag, startPoint x: 917, startPoint y: 234, endPoint x: 1040, endPoint y: 233, distance: 123.0
click at [1040, 233] on div "Cliente Westfalia Fruit Exportador Westfalia Chile Booking Note 258308426 Tipo …" at bounding box center [750, 391] width 993 height 351
drag, startPoint x: 920, startPoint y: 324, endPoint x: 1100, endPoint y: 317, distance: 180.5
click at [1102, 317] on app-card-info-label "ETA [DATE] 14:22" at bounding box center [1085, 318] width 322 height 30
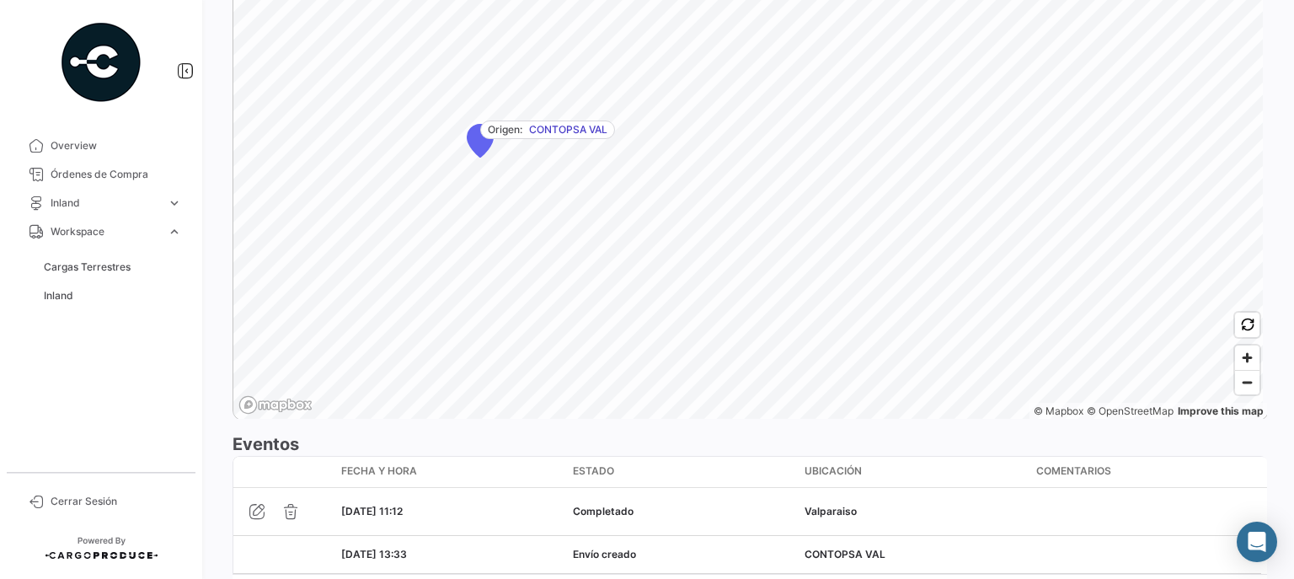
scroll to position [1449, 0]
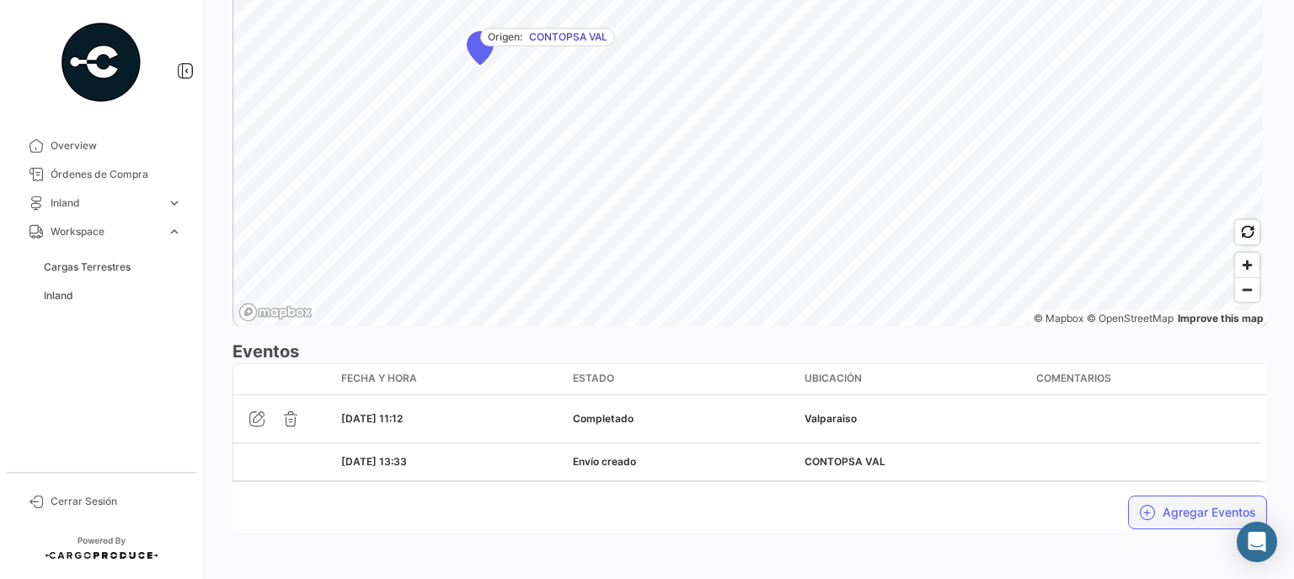
click at [1197, 506] on button "Agregar Eventos" at bounding box center [1197, 512] width 139 height 34
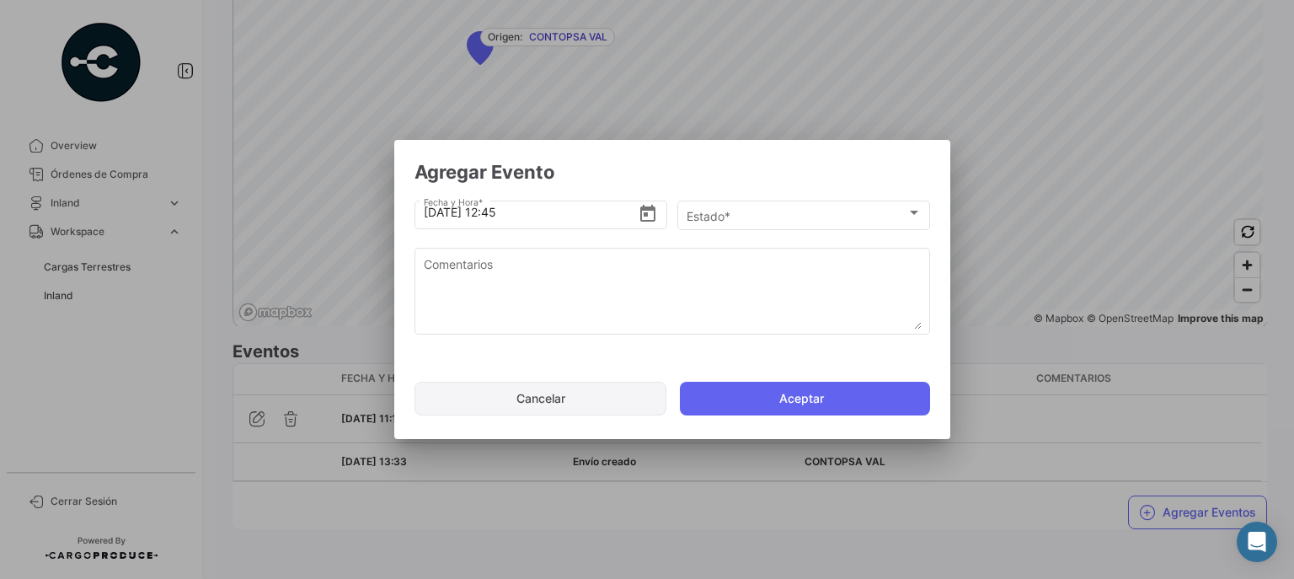
click at [573, 398] on button "Cancelar" at bounding box center [541, 399] width 252 height 34
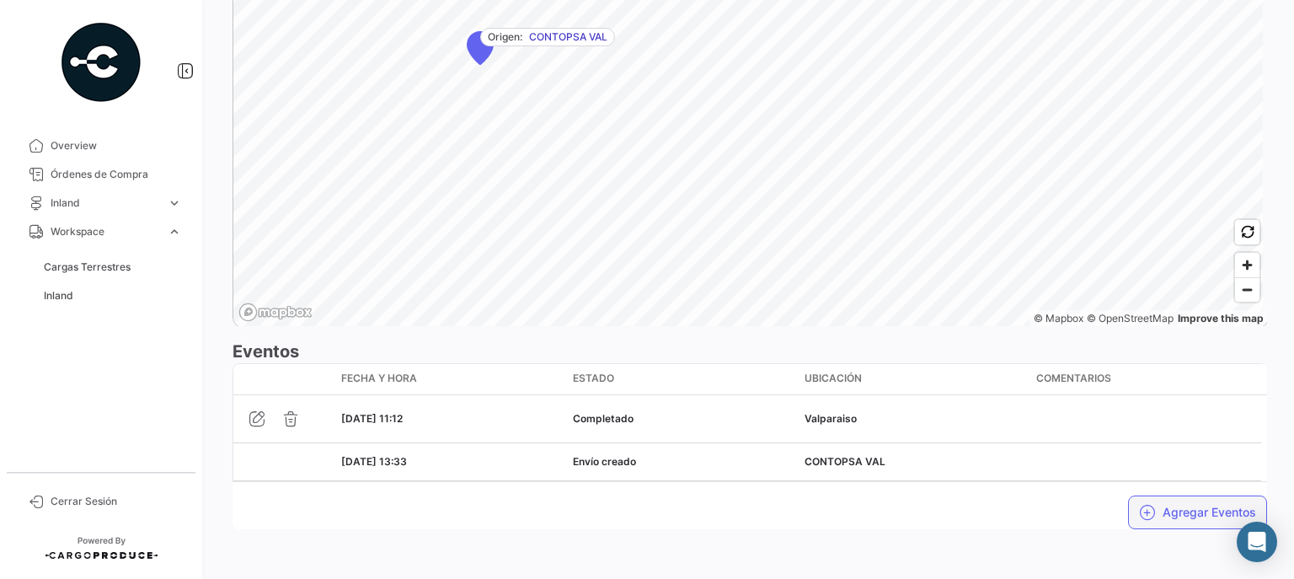
click at [1161, 502] on button "Agregar Eventos" at bounding box center [1197, 512] width 139 height 34
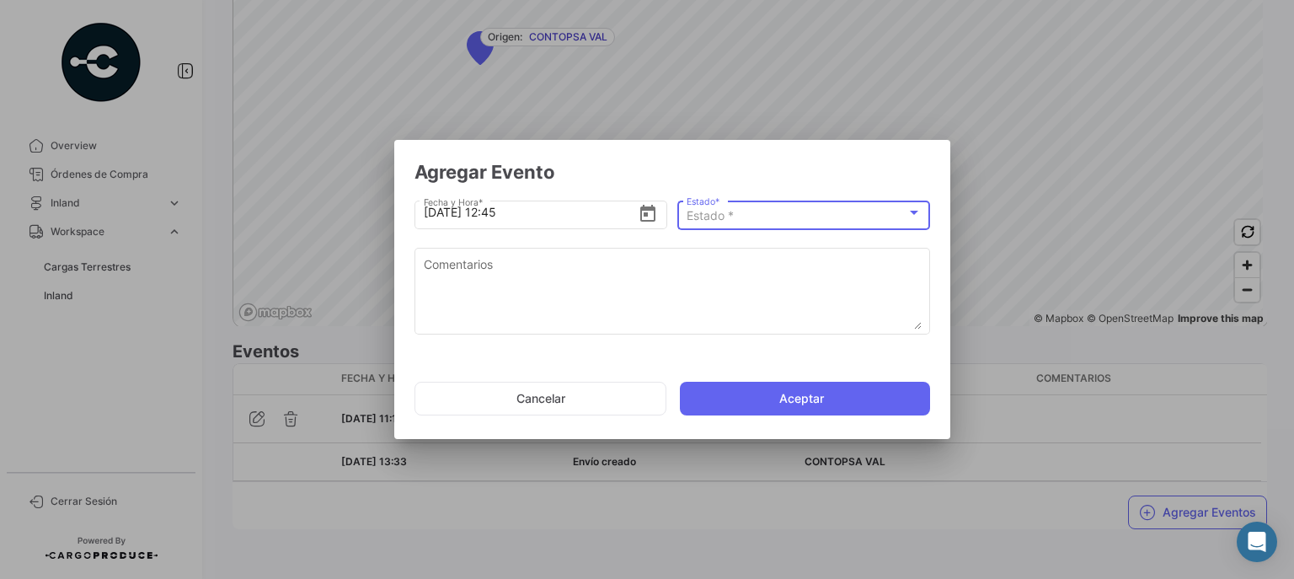
click at [822, 216] on div "Estado *" at bounding box center [797, 216] width 220 height 14
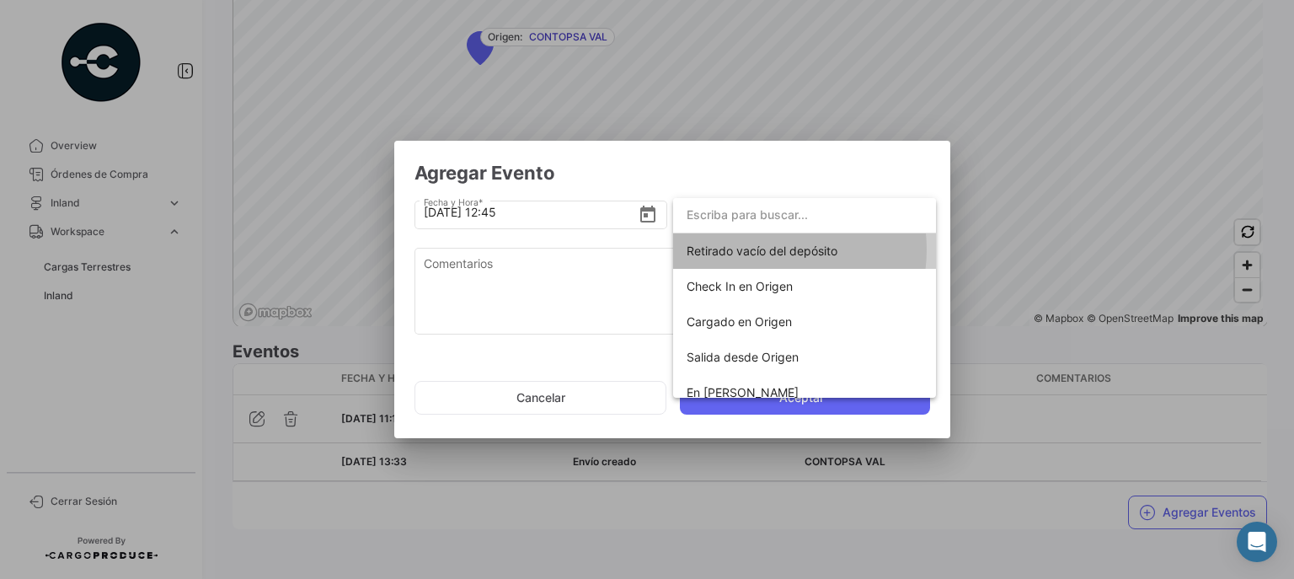
click at [764, 249] on span "Retirado vacío del depósito" at bounding box center [762, 251] width 151 height 14
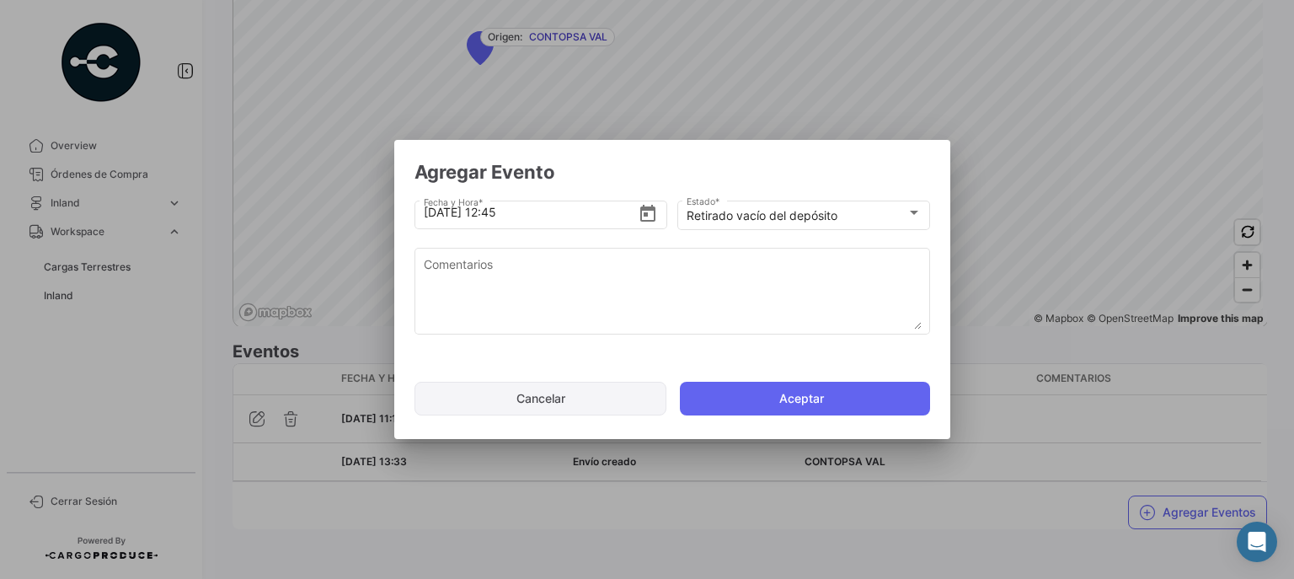
click at [570, 402] on button "Cancelar" at bounding box center [541, 399] width 252 height 34
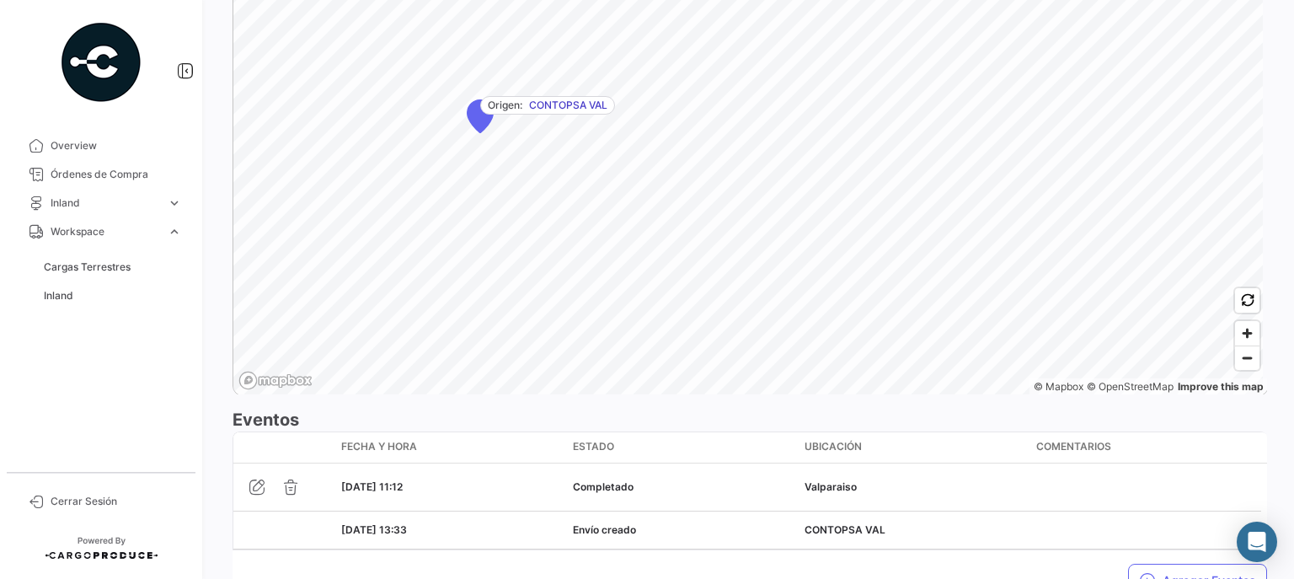
scroll to position [1382, 0]
click at [1240, 351] on span "Zoom out" at bounding box center [1247, 357] width 24 height 24
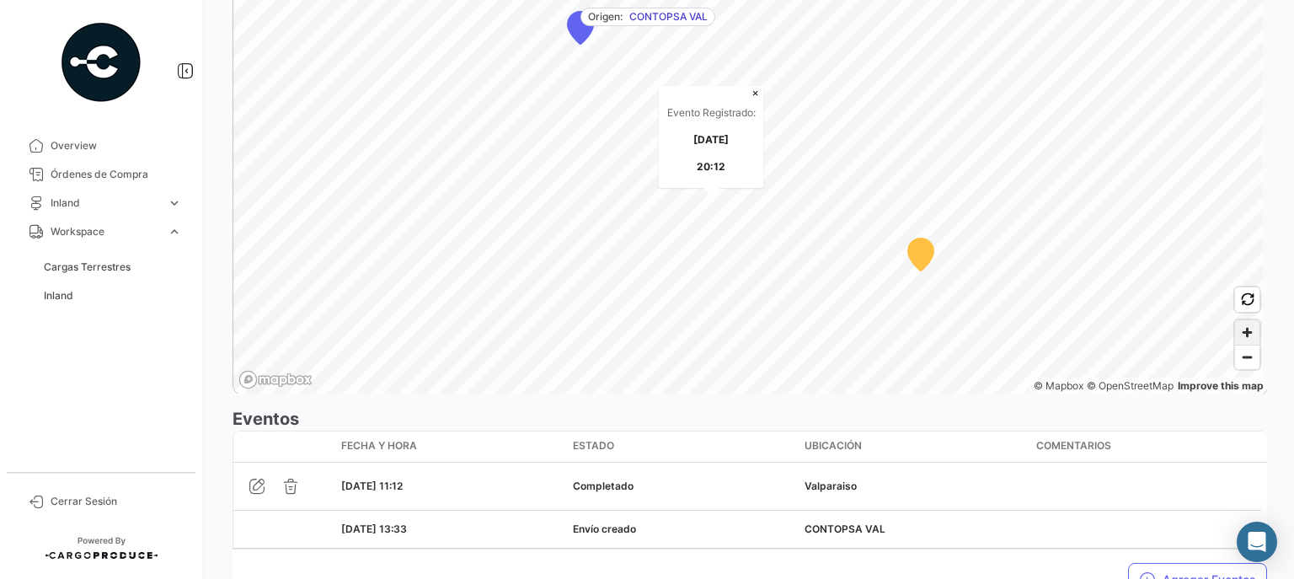
click at [1241, 325] on span "Zoom in" at bounding box center [1247, 332] width 24 height 24
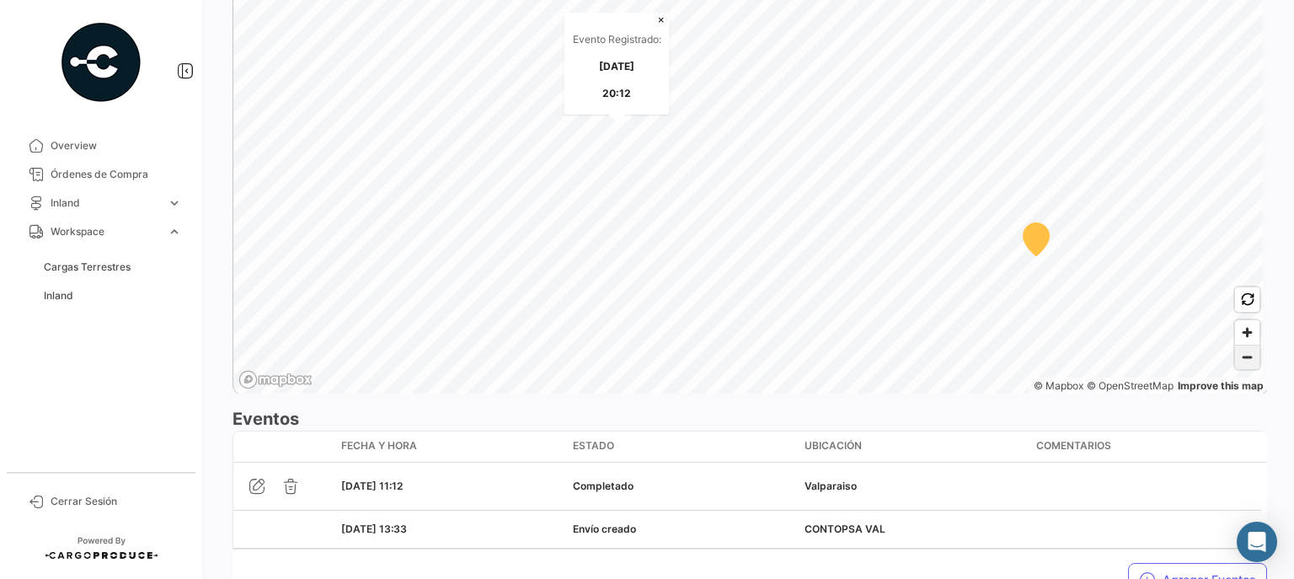
click at [1242, 354] on span "Zoom out" at bounding box center [1247, 357] width 24 height 24
click at [1241, 354] on span "Zoom out" at bounding box center [1247, 357] width 24 height 24
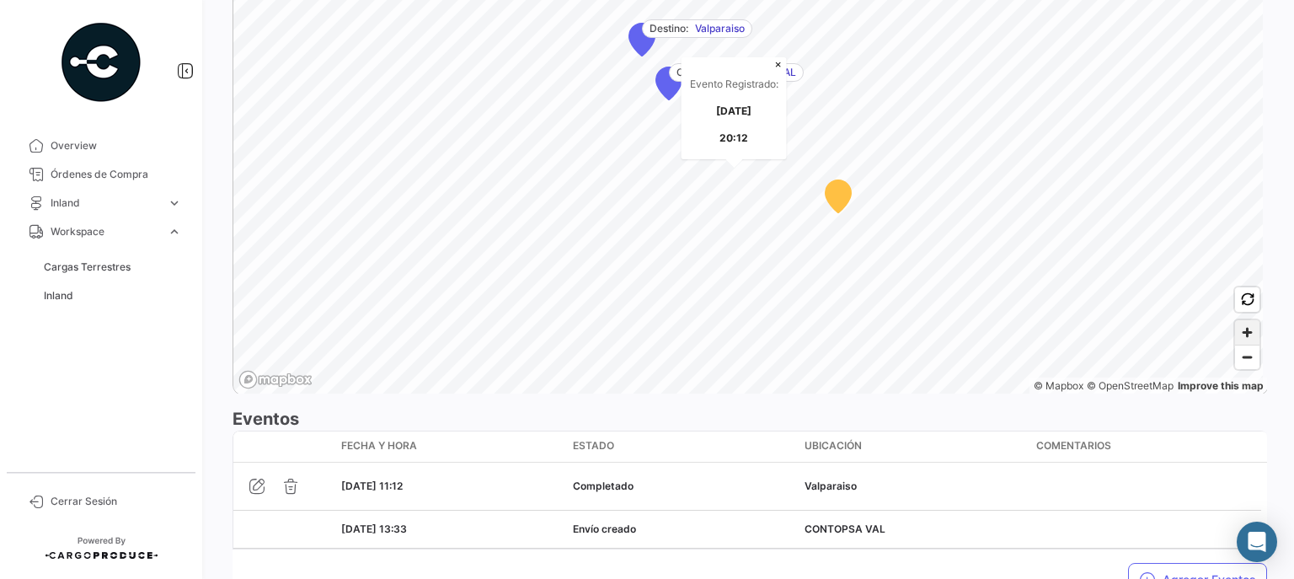
click at [1240, 329] on span "Zoom in" at bounding box center [1247, 332] width 24 height 24
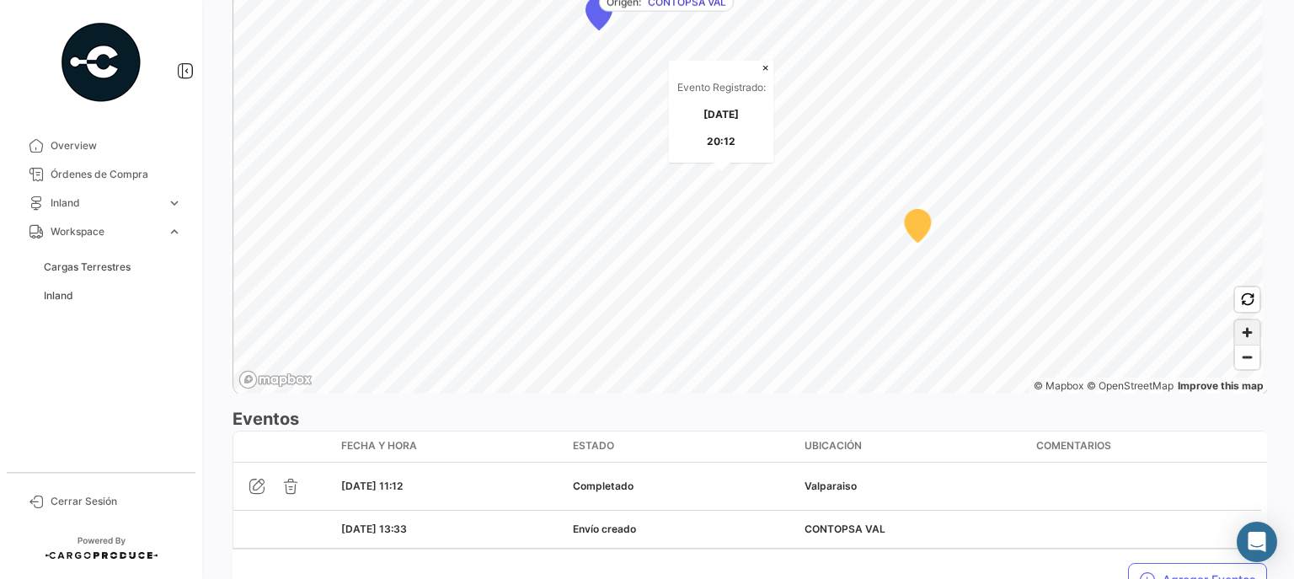
click at [1240, 329] on span "Zoom in" at bounding box center [1247, 332] width 24 height 24
click at [1236, 324] on span "Zoom in" at bounding box center [1247, 332] width 24 height 24
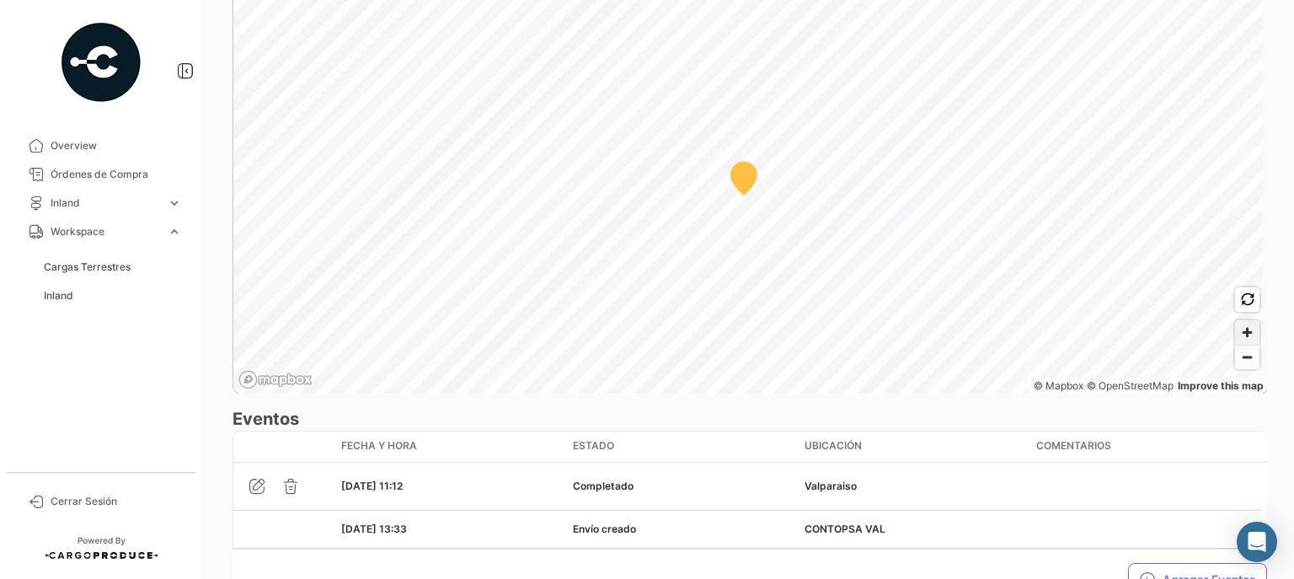
click at [1236, 324] on span "Zoom in" at bounding box center [1247, 332] width 24 height 24
click at [1236, 356] on span "Zoom out" at bounding box center [1247, 357] width 24 height 24
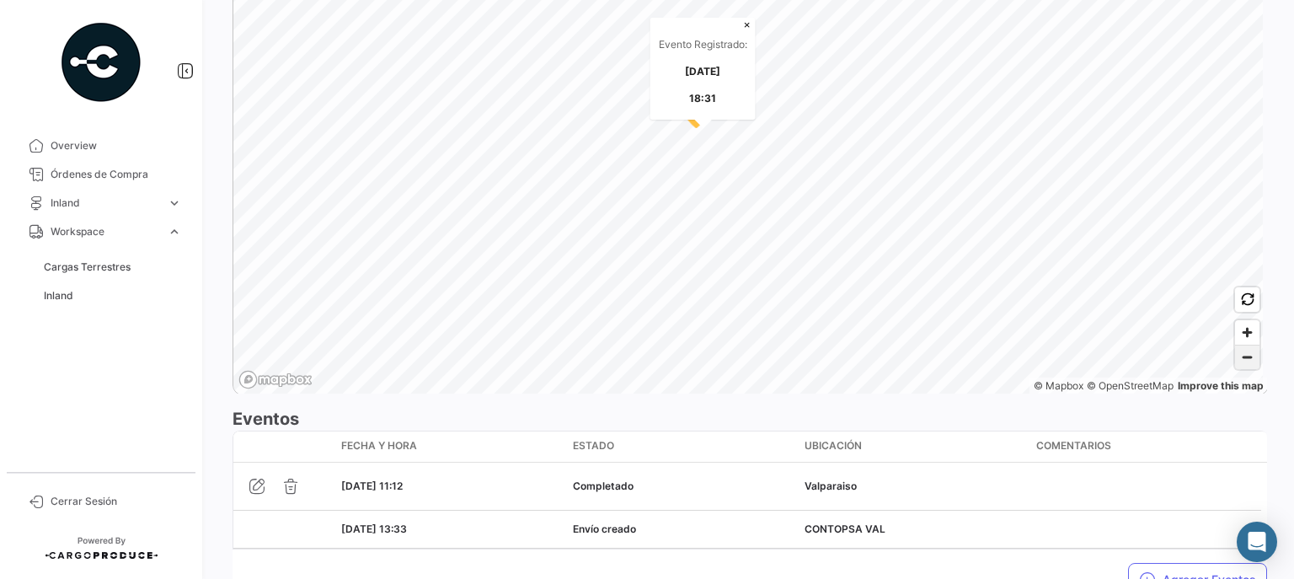
click at [1236, 356] on span "Zoom out" at bounding box center [1247, 357] width 24 height 24
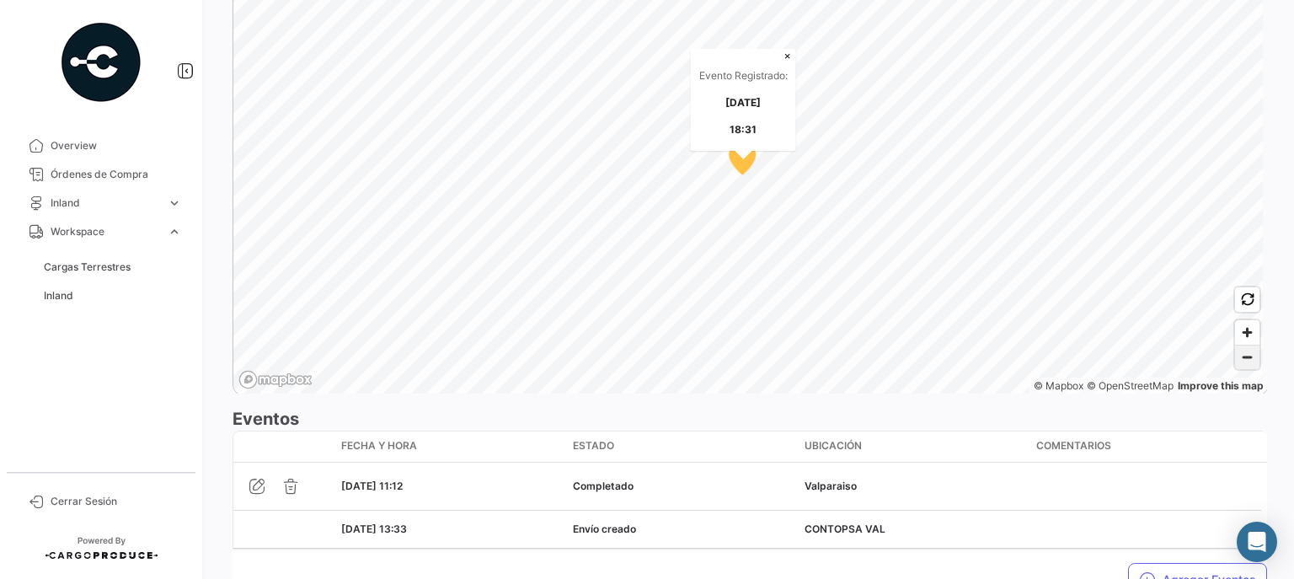
click at [1236, 356] on span "Zoom out" at bounding box center [1247, 357] width 24 height 24
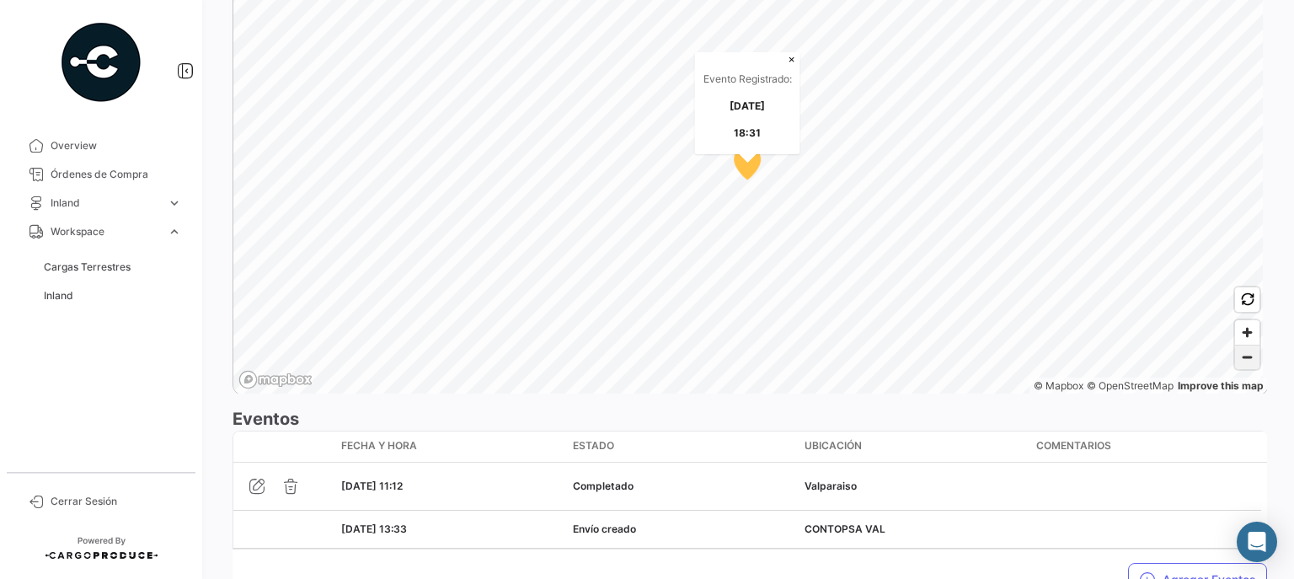
click at [1236, 356] on span "Zoom out" at bounding box center [1247, 357] width 24 height 24
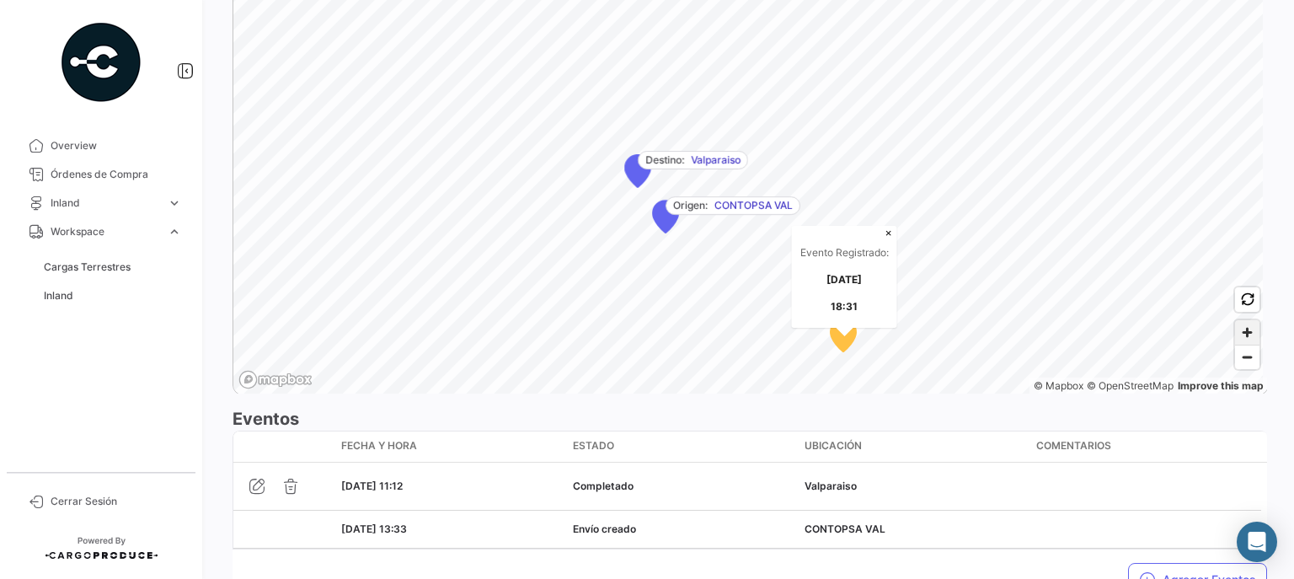
click at [1240, 335] on span "Zoom in" at bounding box center [1247, 332] width 24 height 24
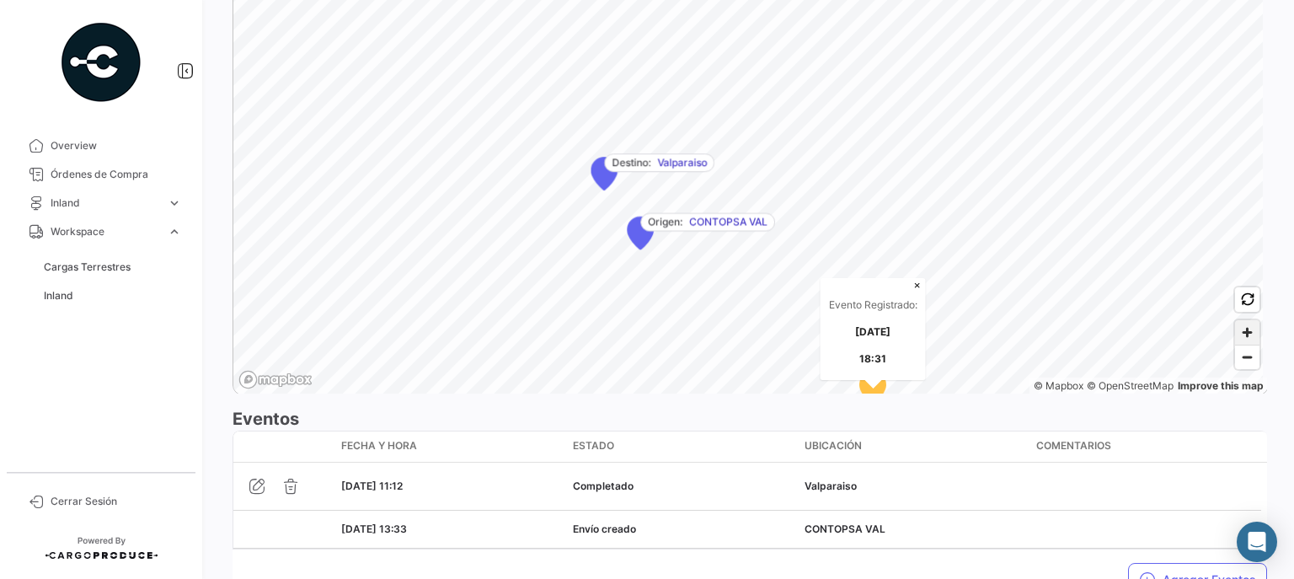
click at [1240, 335] on span "Zoom in" at bounding box center [1247, 332] width 24 height 24
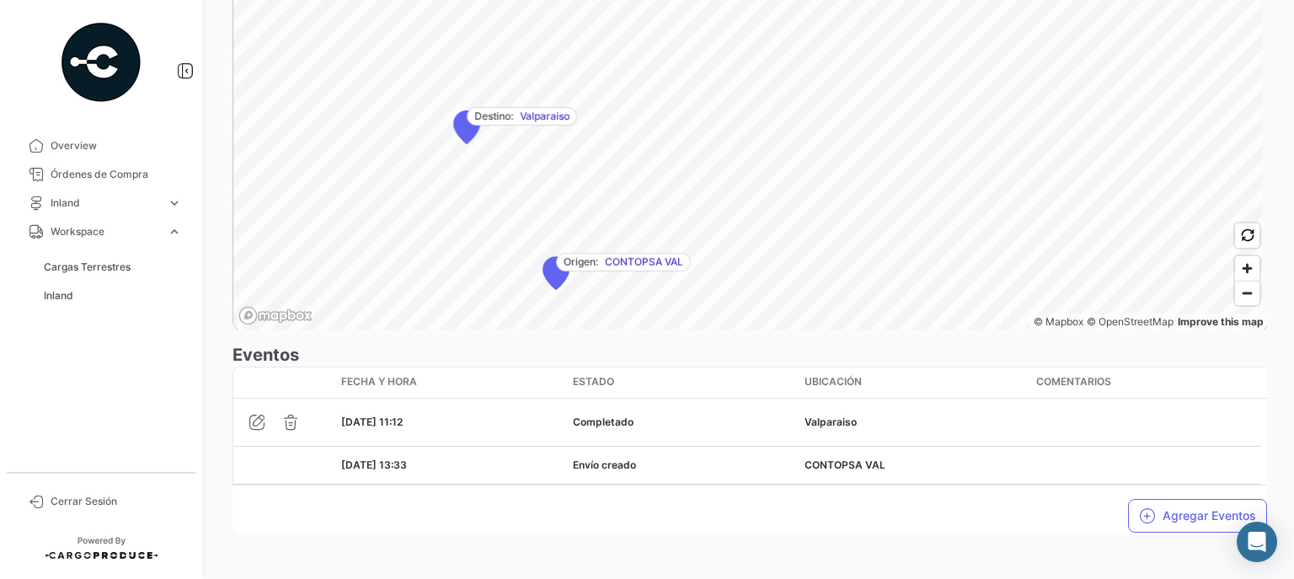
scroll to position [1449, 0]
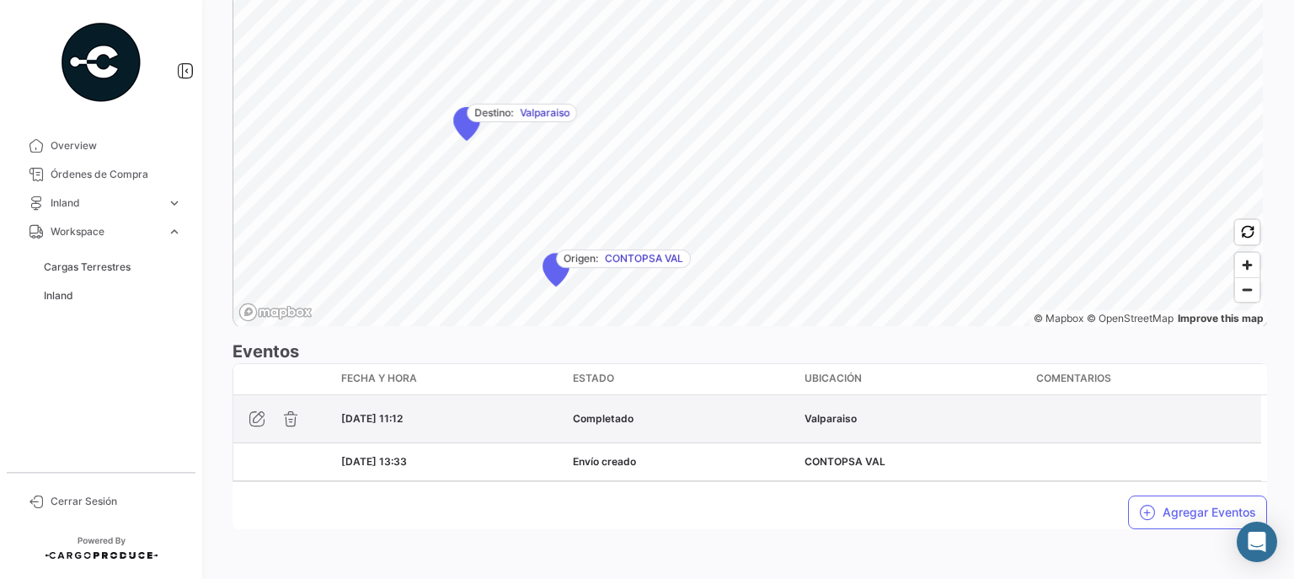
drag, startPoint x: 587, startPoint y: 414, endPoint x: 419, endPoint y: 418, distance: 168.6
click at [701, 411] on div "Completado" at bounding box center [682, 418] width 218 height 15
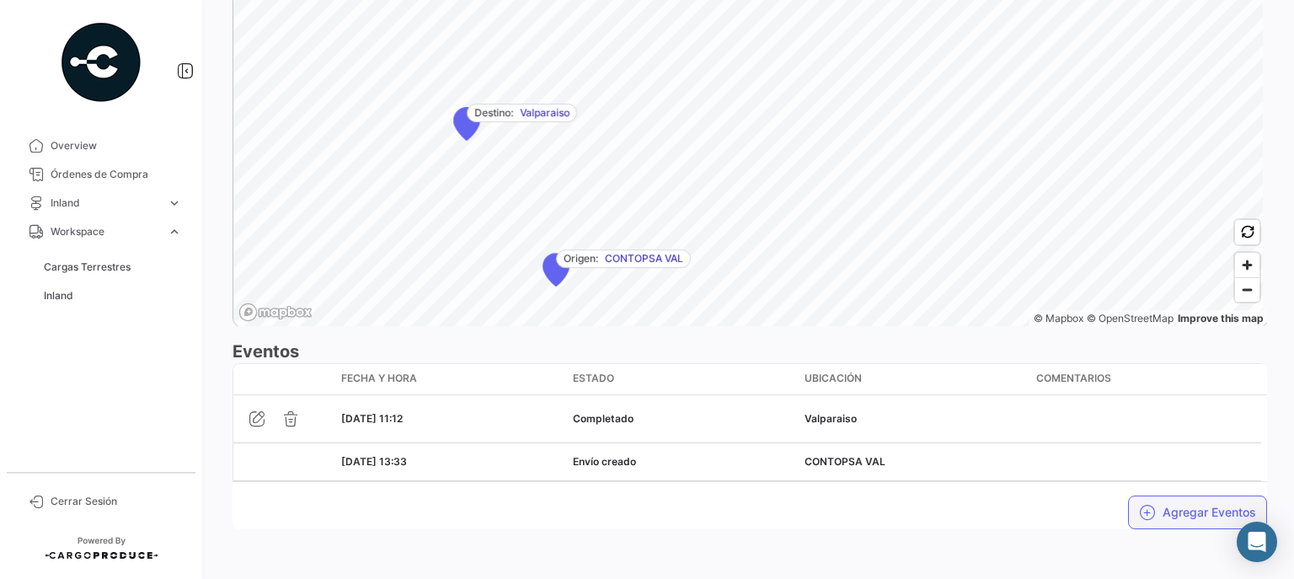
click at [1189, 514] on button "Agregar Eventos" at bounding box center [1197, 512] width 139 height 34
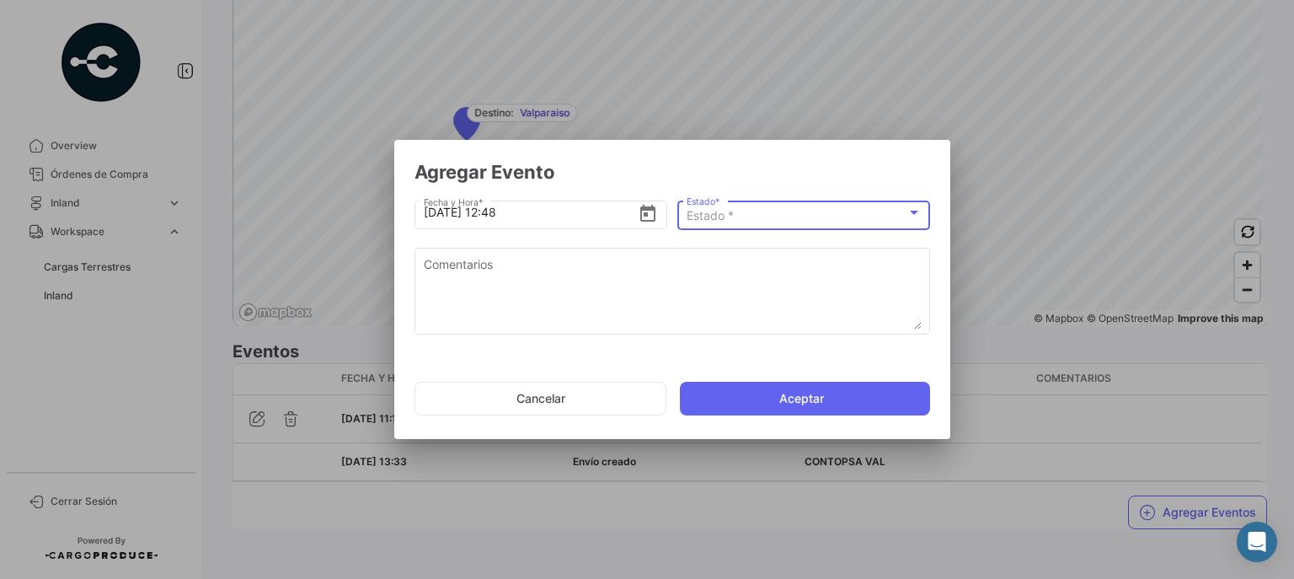
click at [914, 215] on div at bounding box center [914, 212] width 15 height 13
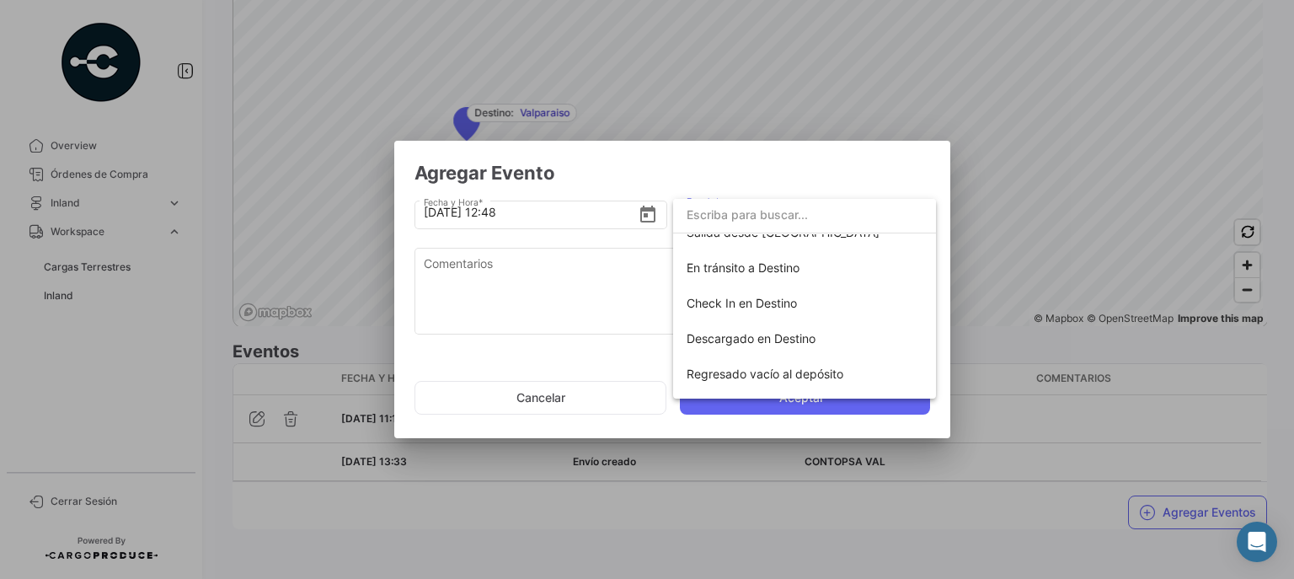
scroll to position [296, 0]
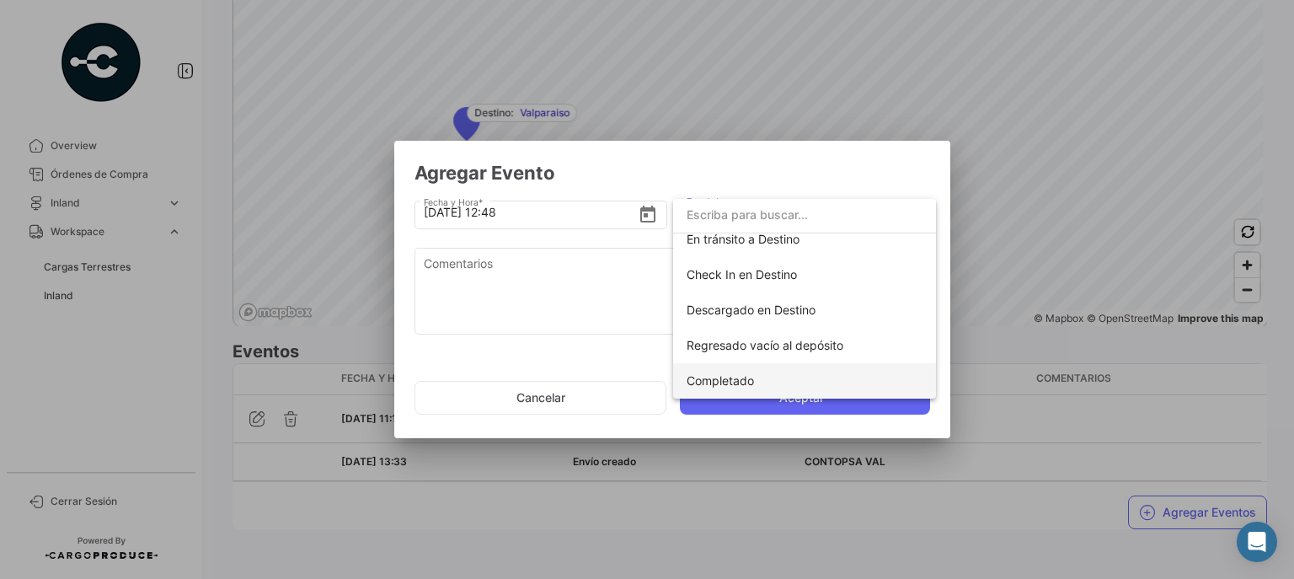
click at [727, 378] on span "Completado" at bounding box center [720, 380] width 67 height 14
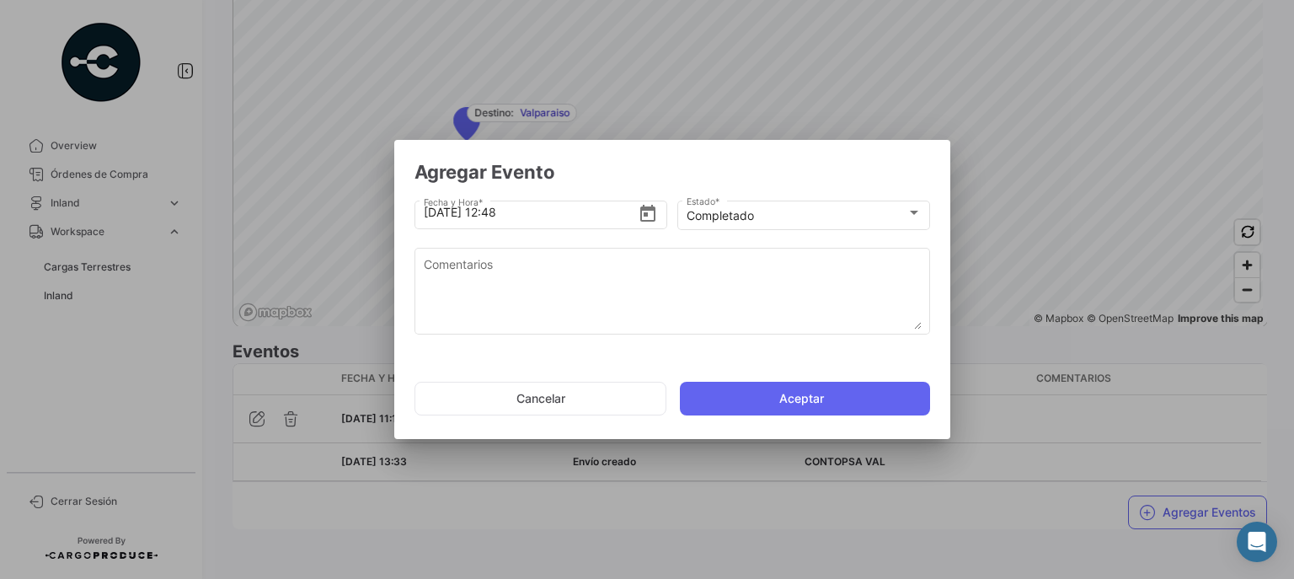
click at [1063, 158] on div at bounding box center [647, 289] width 1294 height 579
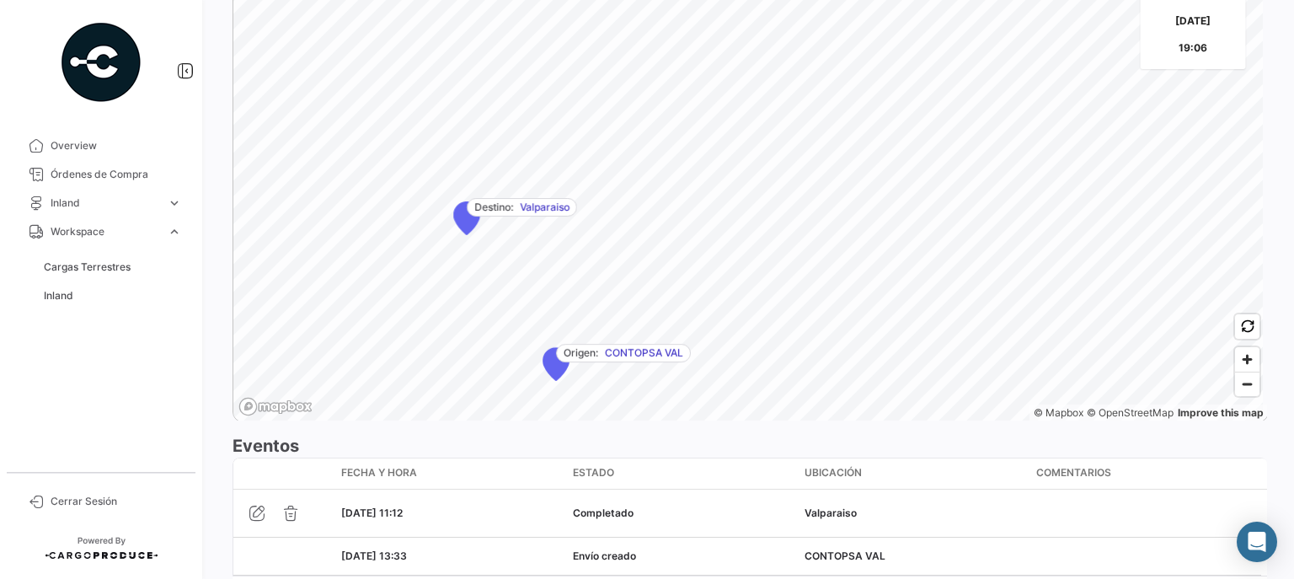
scroll to position [1449, 0]
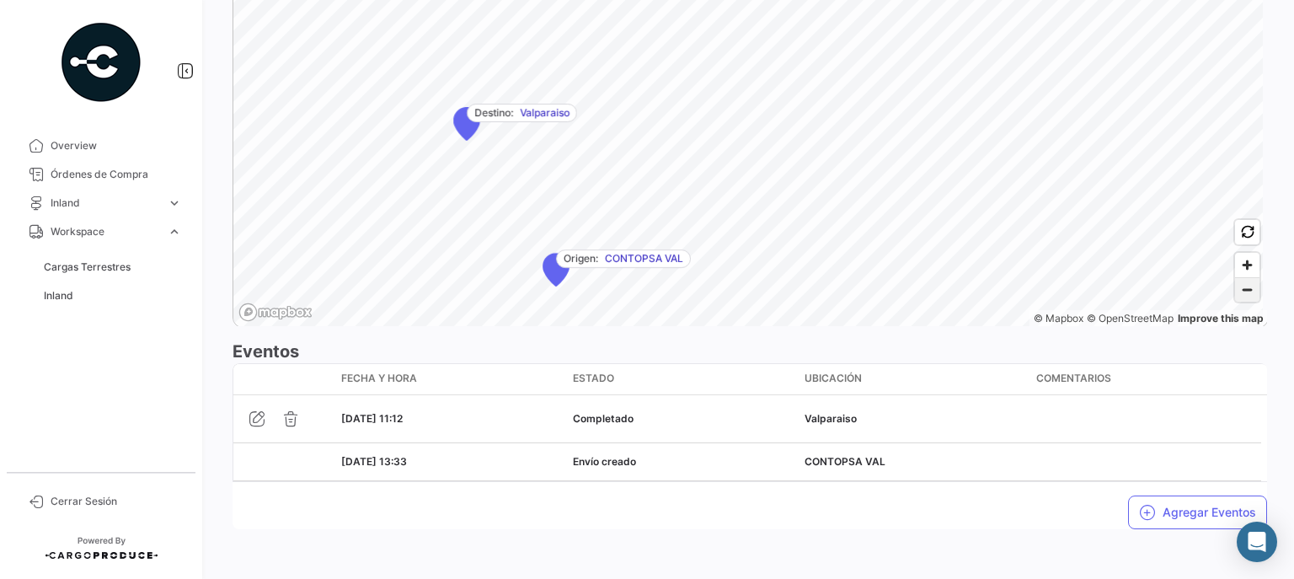
click at [1237, 297] on span "Zoom out" at bounding box center [1247, 290] width 24 height 24
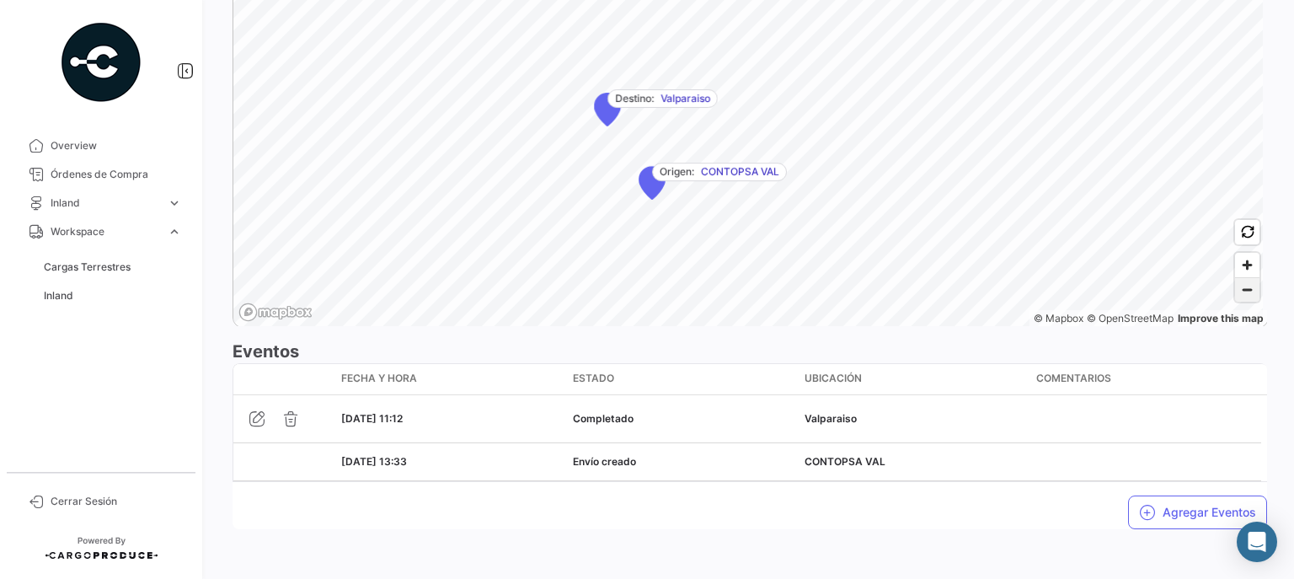
click at [1243, 293] on span "Zoom out" at bounding box center [1247, 290] width 24 height 24
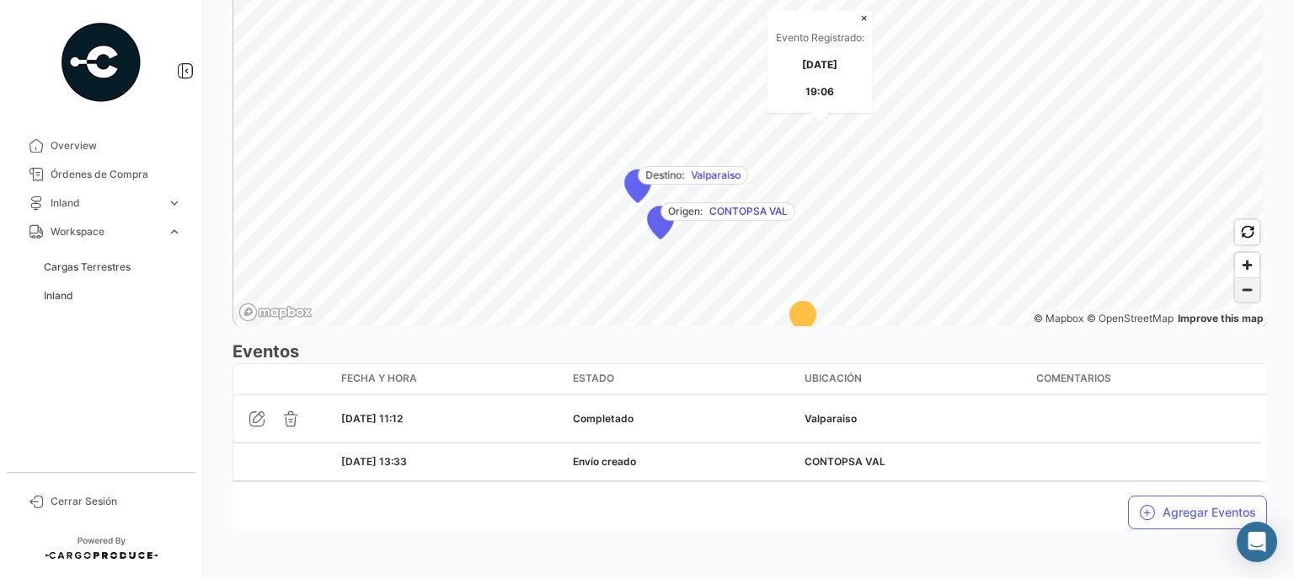
click at [1241, 290] on span "Zoom out" at bounding box center [1247, 290] width 24 height 24
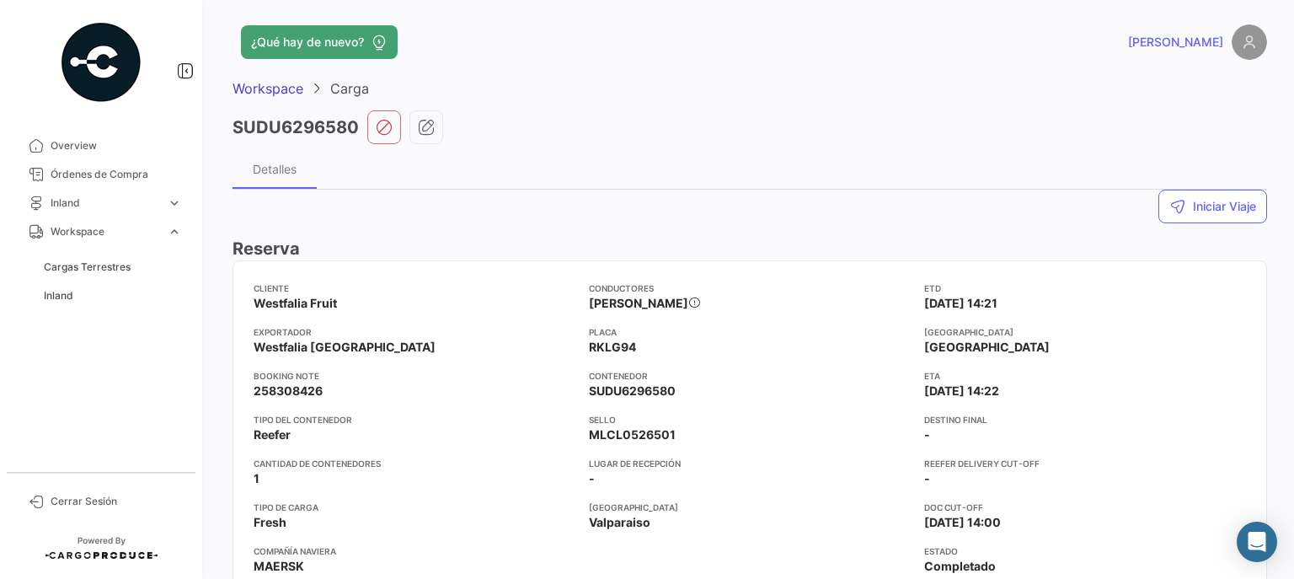
scroll to position [0, 0]
